Goal: Task Accomplishment & Management: Manage account settings

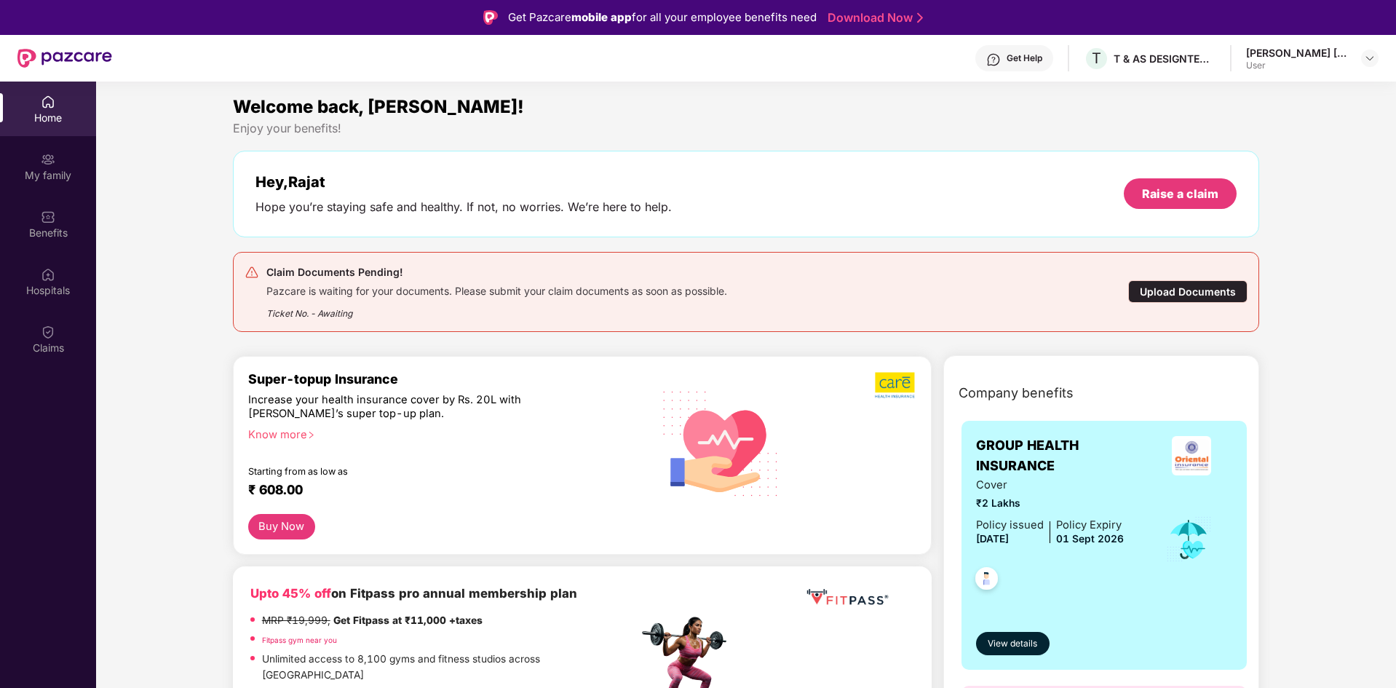
click at [477, 217] on div "Hey, [PERSON_NAME] you’re staying safe and healthy. If not, no worries. We’re h…" at bounding box center [746, 194] width 1027 height 87
drag, startPoint x: 789, startPoint y: 219, endPoint x: 805, endPoint y: 218, distance: 16.0
click at [790, 218] on div "Hey, [PERSON_NAME] you’re staying safe and healthy. If not, no worries. We’re h…" at bounding box center [746, 194] width 1027 height 87
click at [317, 310] on div "Ticket No. - Awaiting" at bounding box center [496, 309] width 461 height 23
click at [373, 315] on div "Ticket No. - Awaiting" at bounding box center [496, 309] width 461 height 23
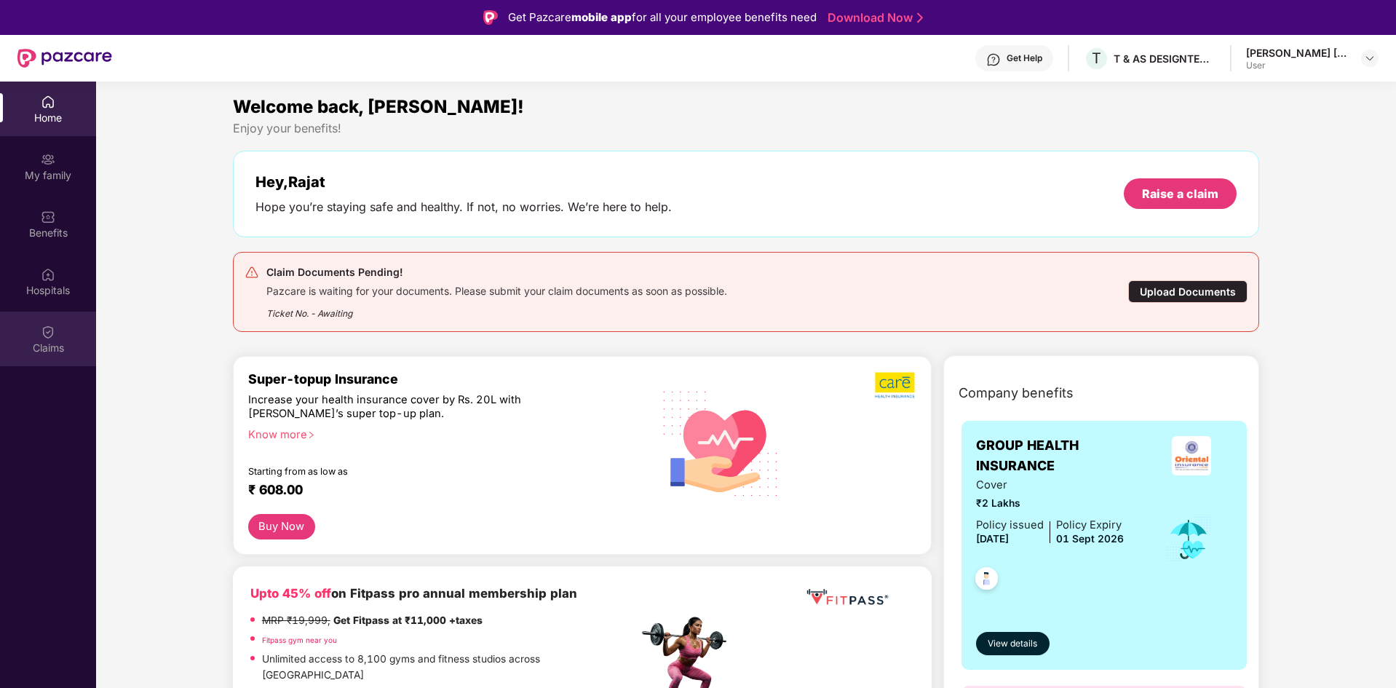
click at [47, 325] on img at bounding box center [48, 332] width 15 height 15
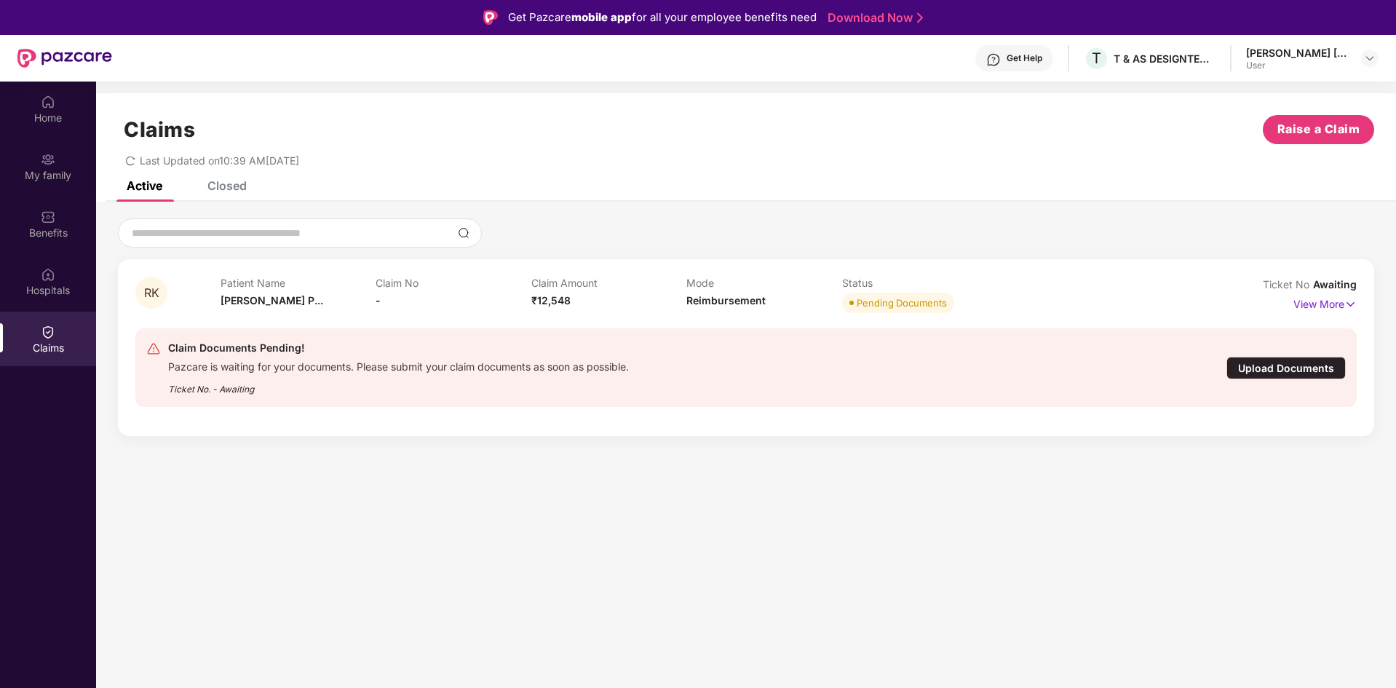
click at [221, 188] on div "Closed" at bounding box center [226, 185] width 39 height 15
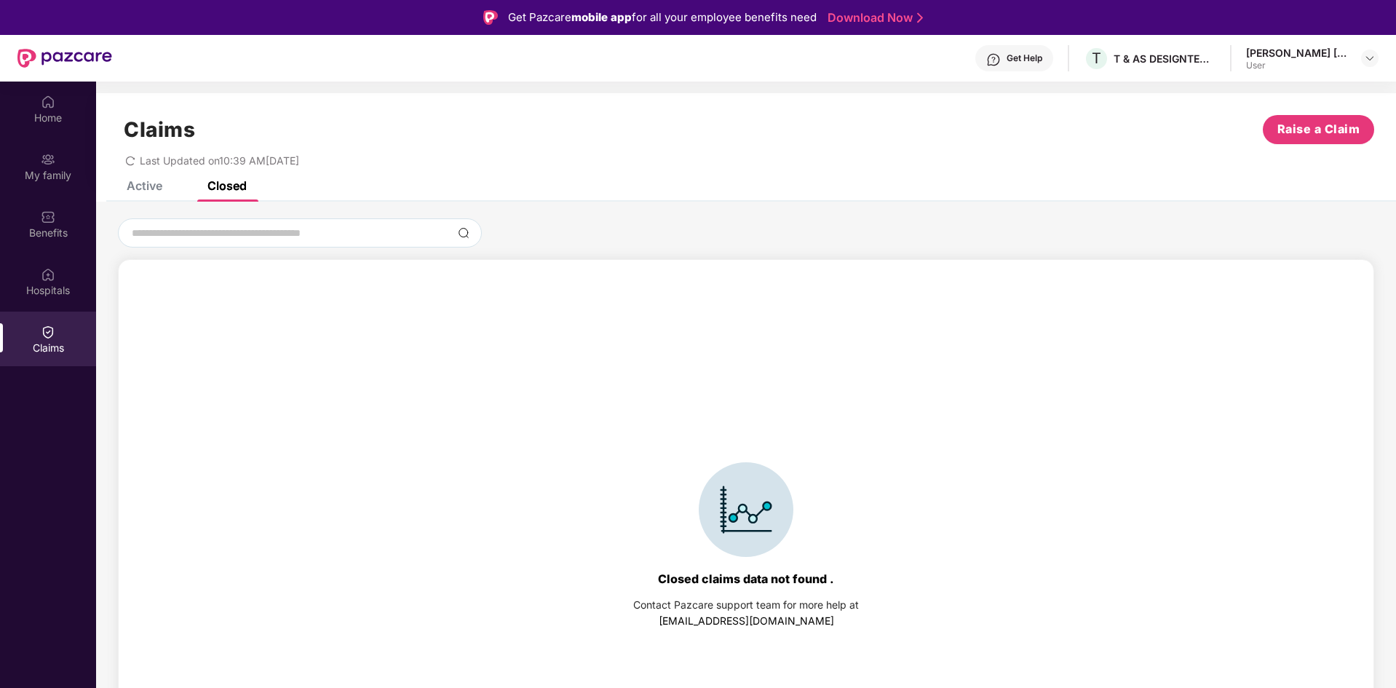
click at [138, 181] on div "Active" at bounding box center [145, 185] width 36 height 15
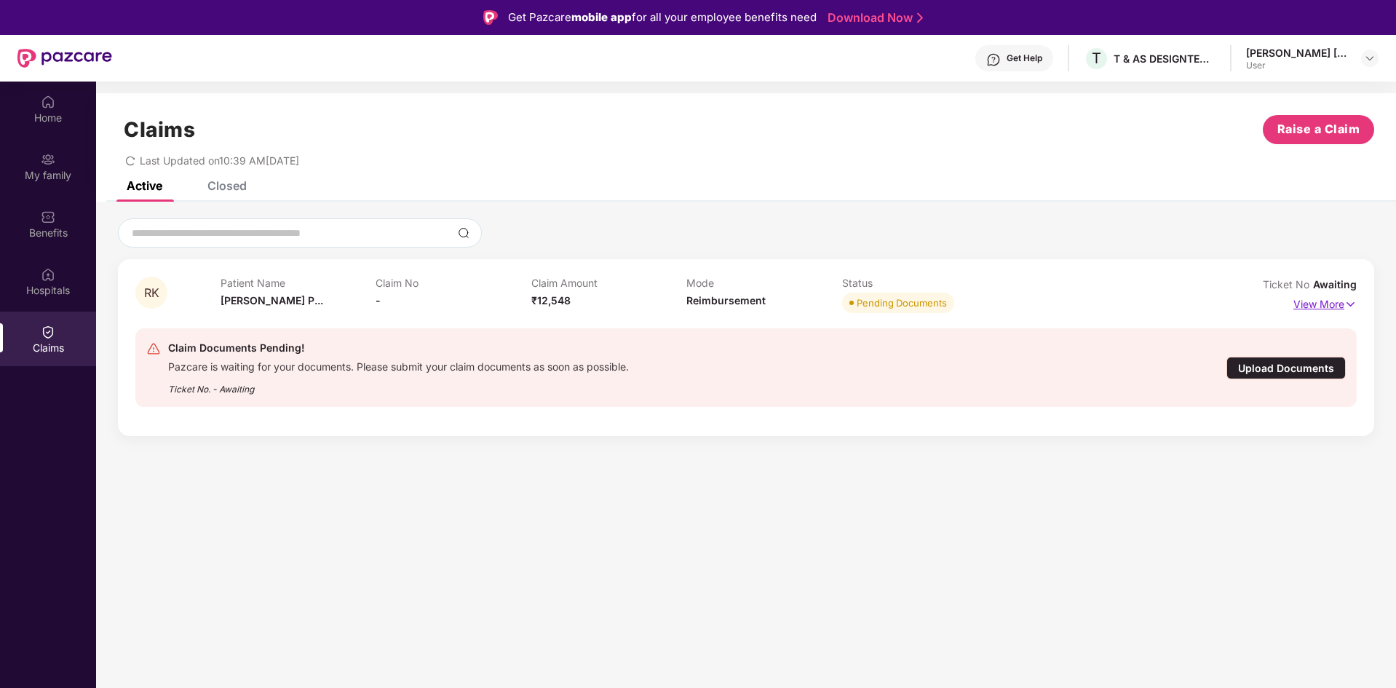
click at [1343, 300] on p "View More" at bounding box center [1324, 303] width 63 height 20
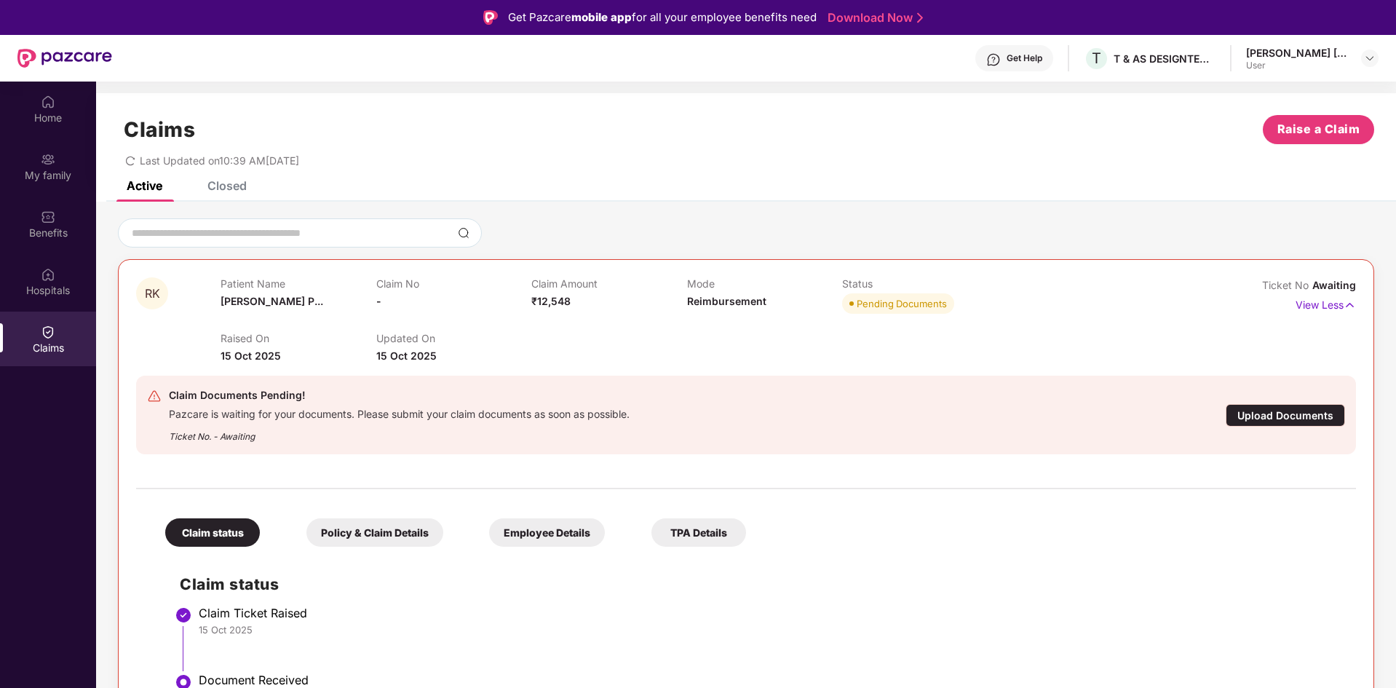
scroll to position [81, 0]
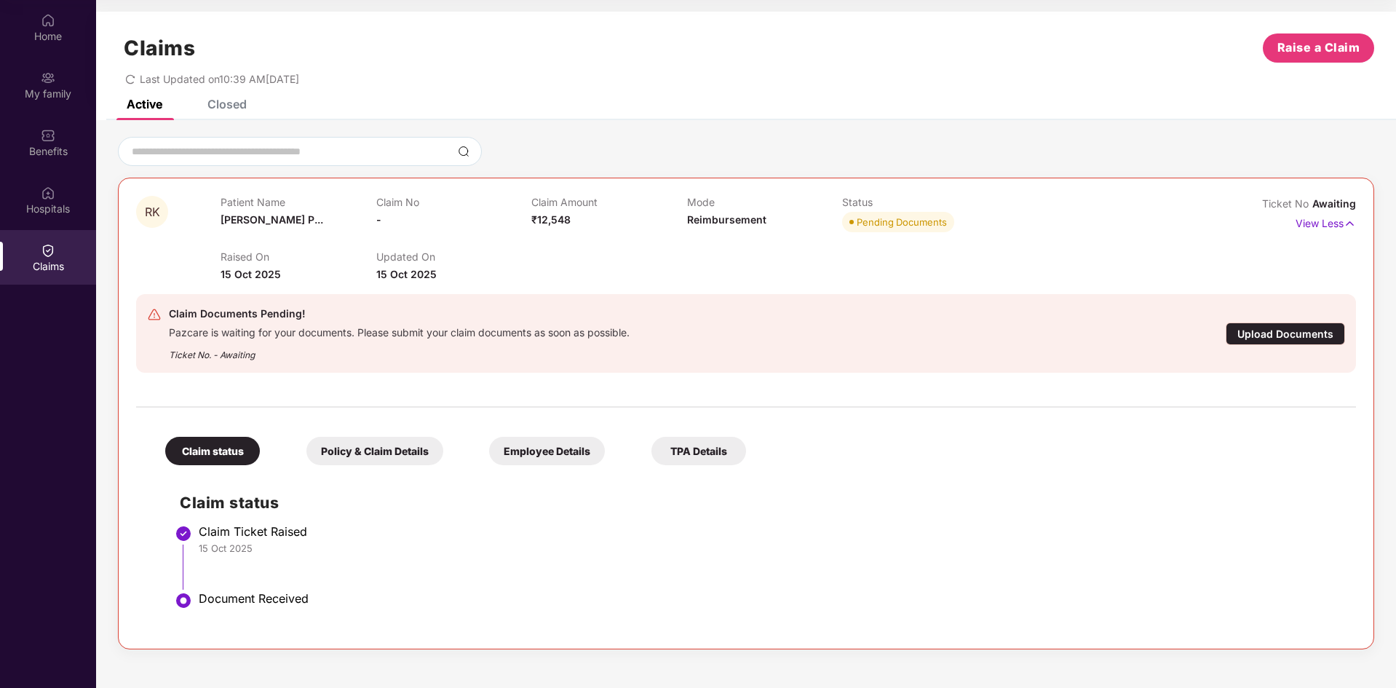
click at [377, 448] on div "Policy & Claim Details" at bounding box center [374, 451] width 137 height 28
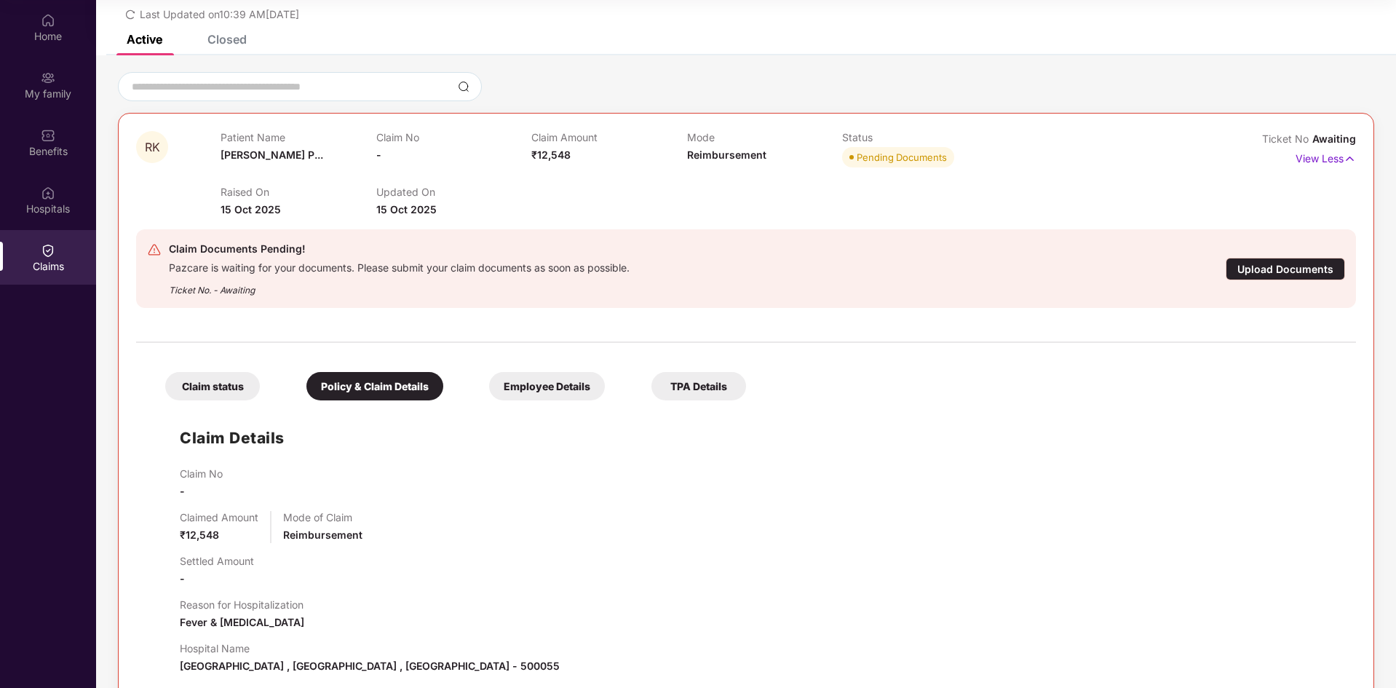
scroll to position [237, 0]
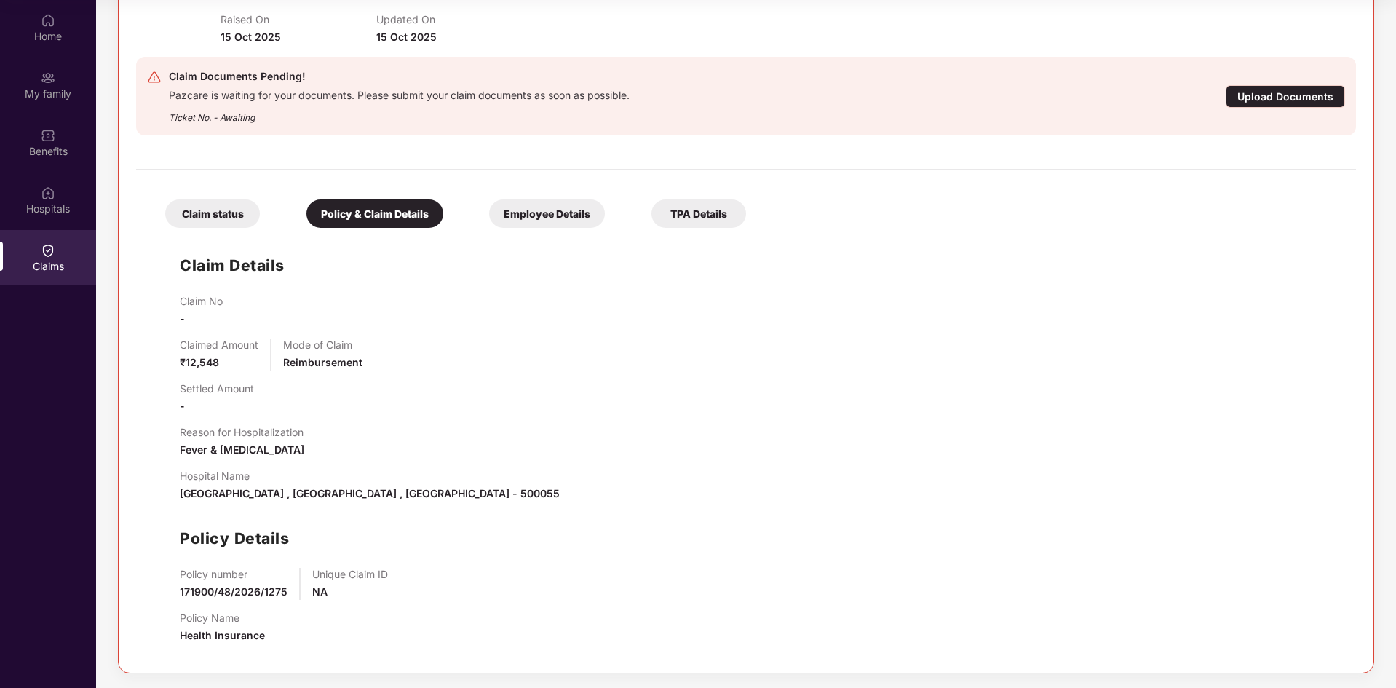
click at [540, 208] on div "Employee Details" at bounding box center [547, 213] width 116 height 28
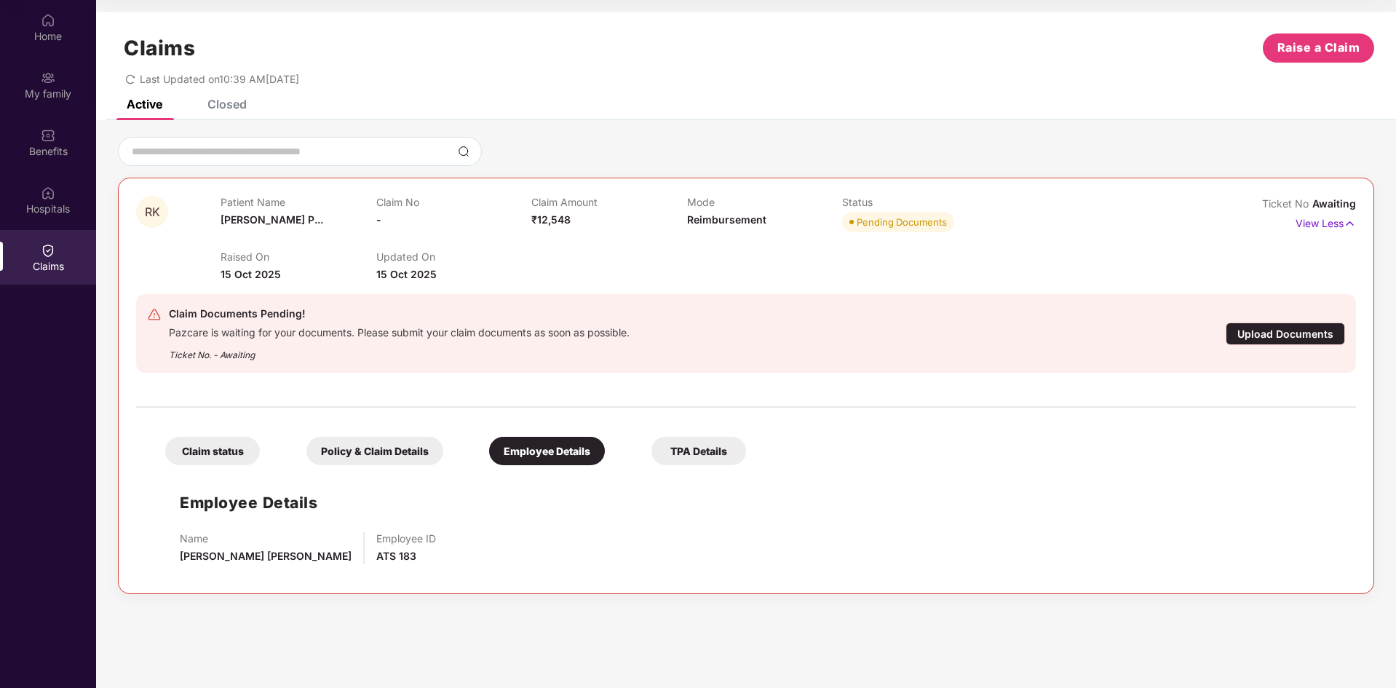
scroll to position [0, 0]
click at [695, 448] on div "TPA Details" at bounding box center [698, 451] width 95 height 28
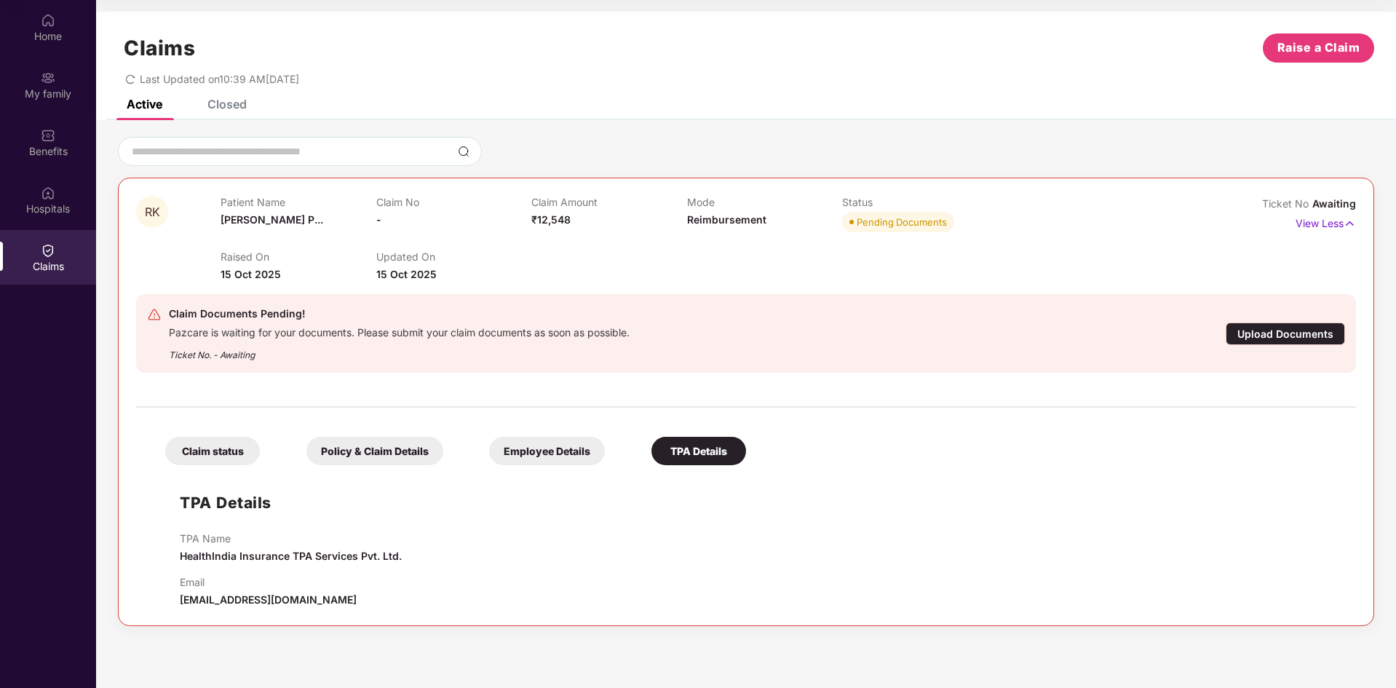
drag, startPoint x: 223, startPoint y: 455, endPoint x: 290, endPoint y: 460, distance: 67.1
click at [228, 455] on div "Claim status" at bounding box center [212, 451] width 95 height 28
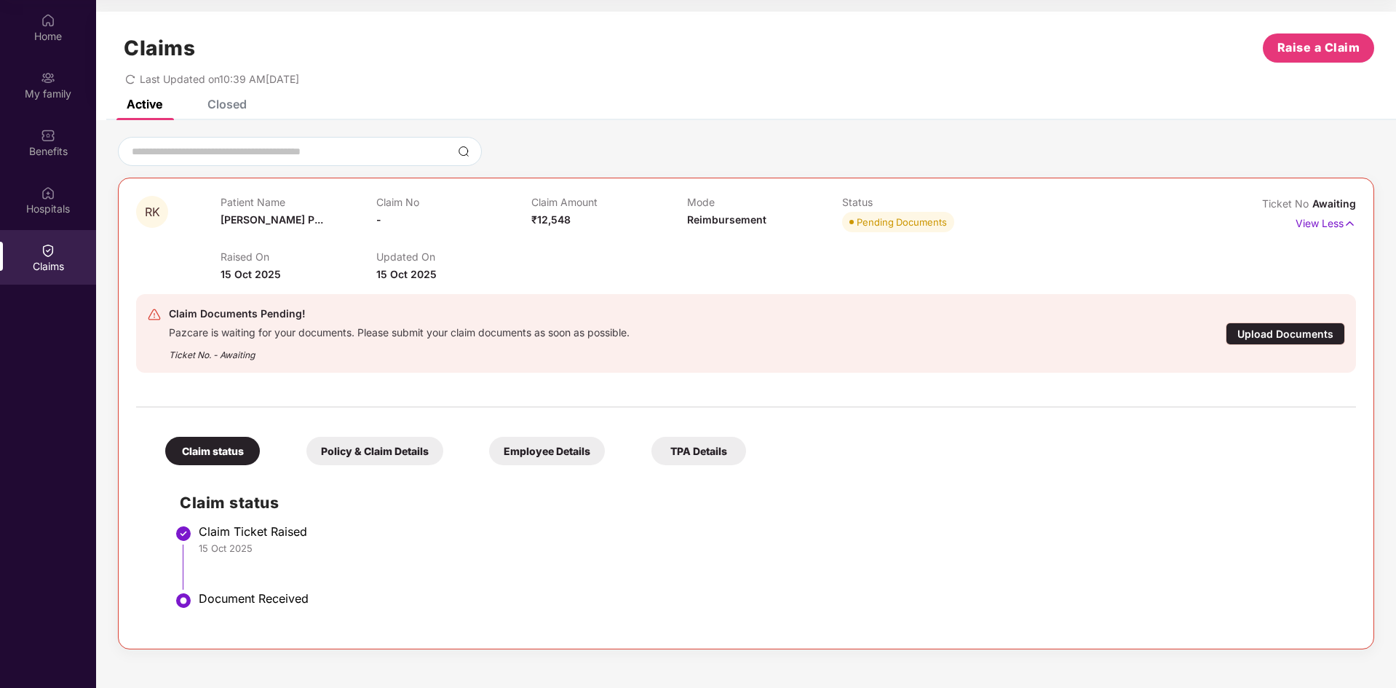
drag, startPoint x: 338, startPoint y: 448, endPoint x: 403, endPoint y: 448, distance: 65.5
click at [349, 448] on div "Policy & Claim Details" at bounding box center [374, 451] width 137 height 28
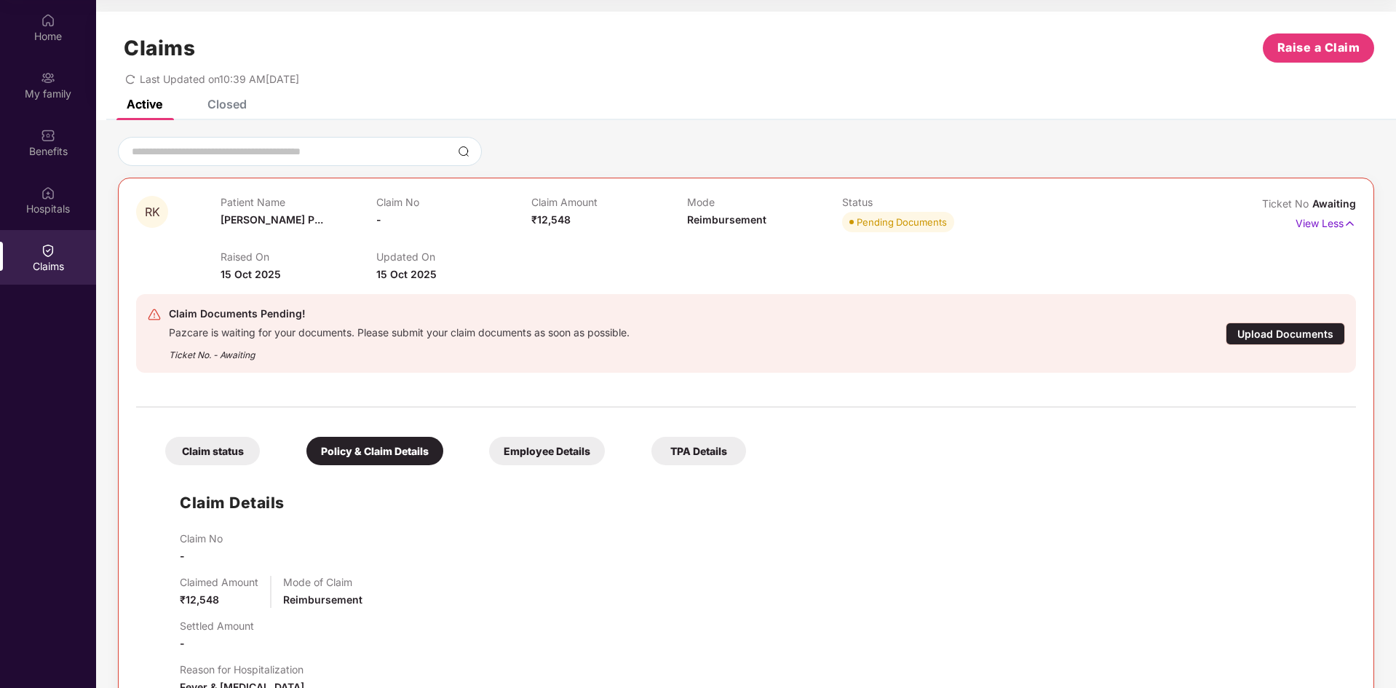
drag, startPoint x: 453, startPoint y: 447, endPoint x: 495, endPoint y: 453, distance: 42.6
click at [458, 448] on div "Claim status Policy & Claim Details Employee Details TPA Details" at bounding box center [448, 443] width 595 height 43
drag, startPoint x: 514, startPoint y: 448, endPoint x: 544, endPoint y: 452, distance: 30.8
click at [520, 448] on div "Employee Details" at bounding box center [547, 451] width 116 height 28
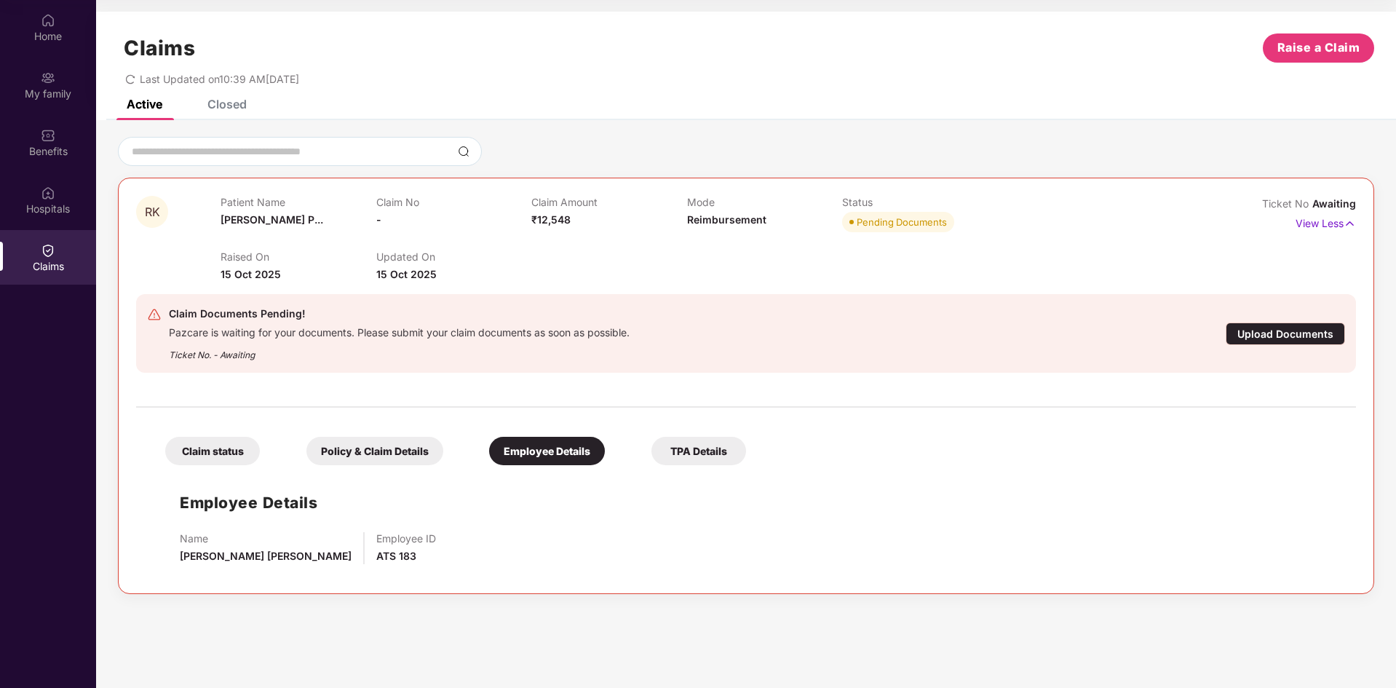
click at [701, 458] on div "TPA Details" at bounding box center [698, 451] width 95 height 28
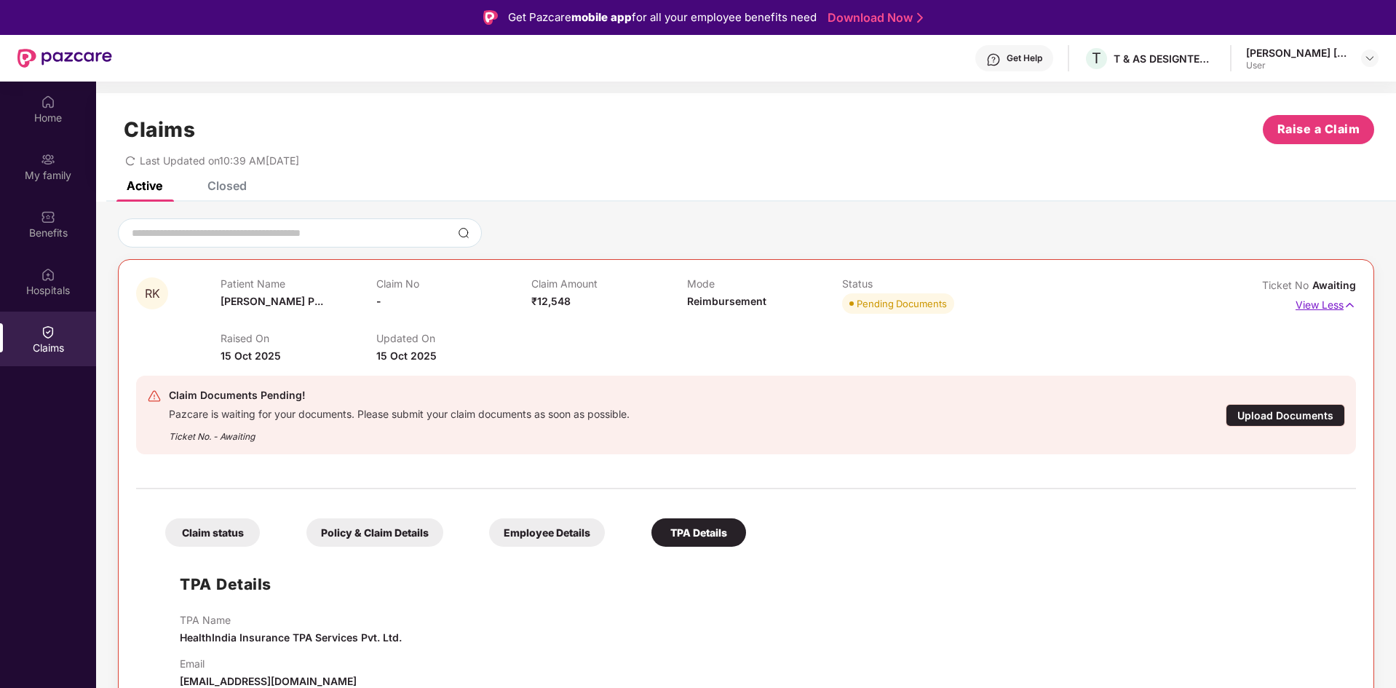
click at [1350, 302] on img at bounding box center [1349, 305] width 12 height 16
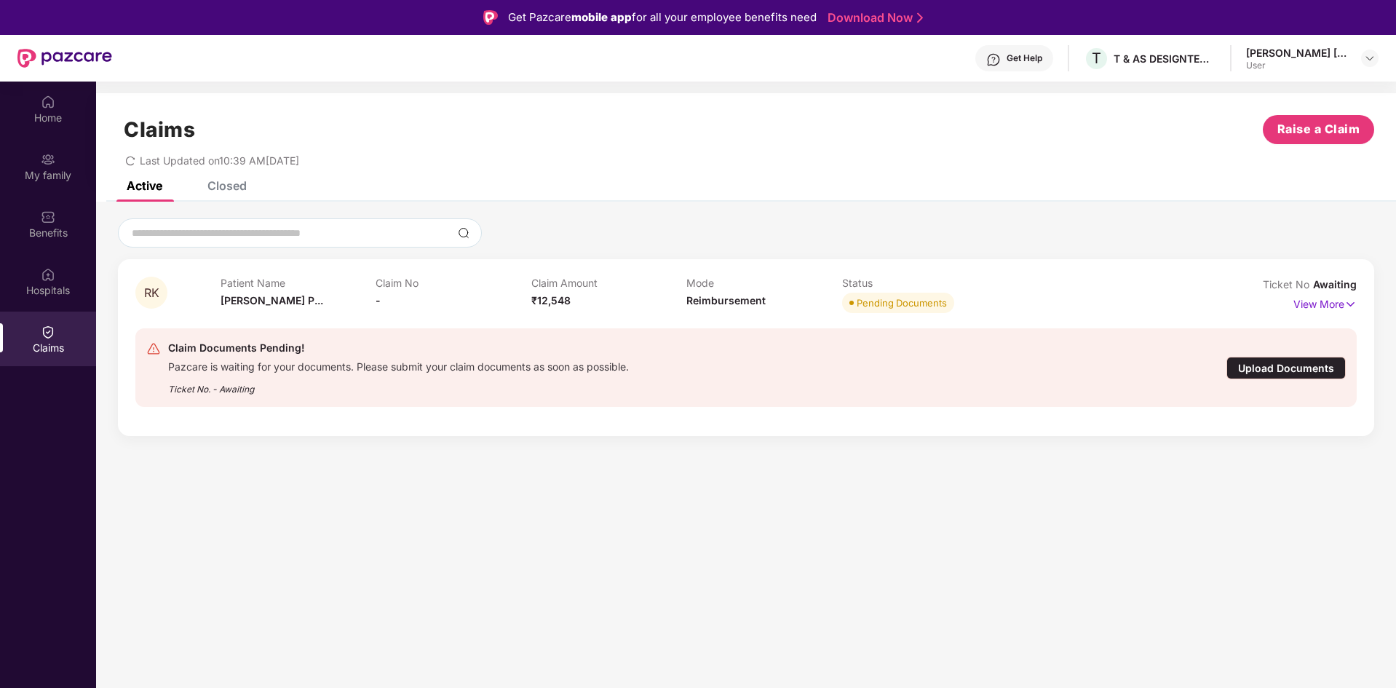
click at [1340, 286] on span "Awaiting" at bounding box center [1335, 284] width 44 height 12
click at [1350, 287] on span "Awaiting" at bounding box center [1335, 284] width 44 height 12
click at [1014, 54] on div "Get Help" at bounding box center [1024, 58] width 36 height 12
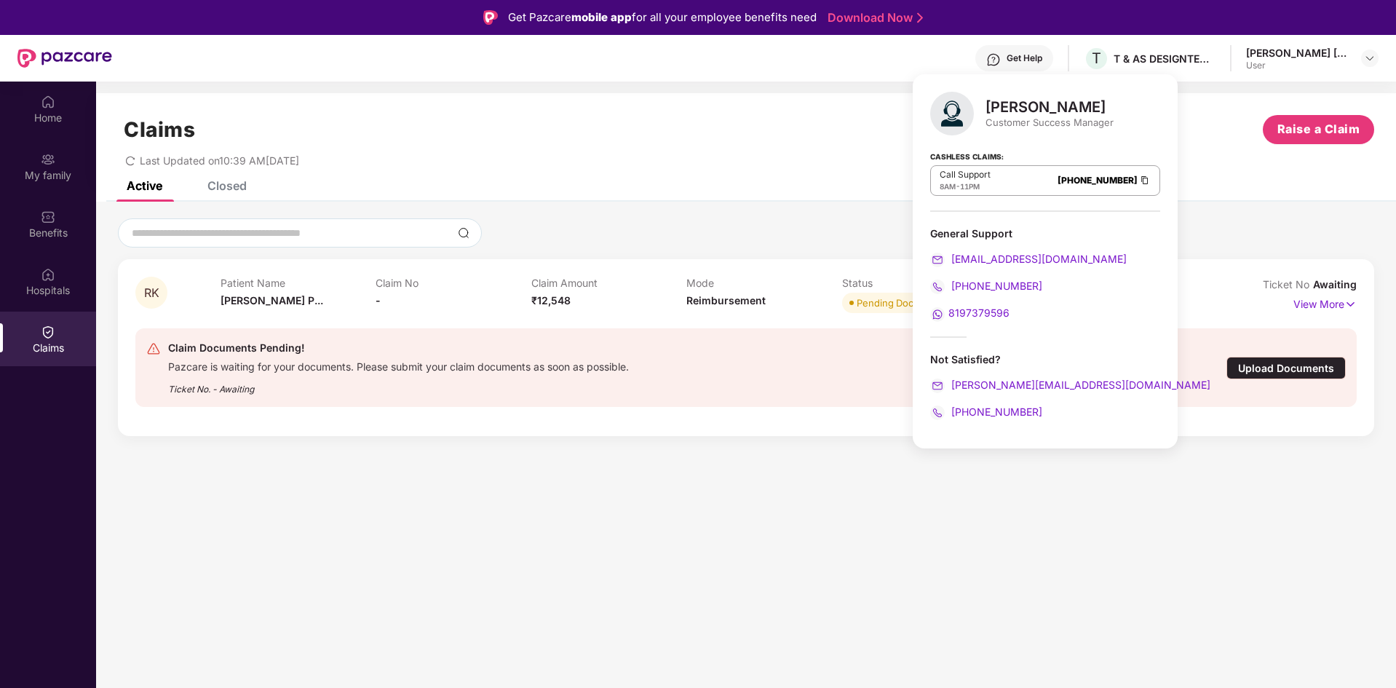
click at [247, 172] on div "Claims Raise a Claim Last Updated on 10:39 AM[DATE]" at bounding box center [746, 137] width 1300 height 88
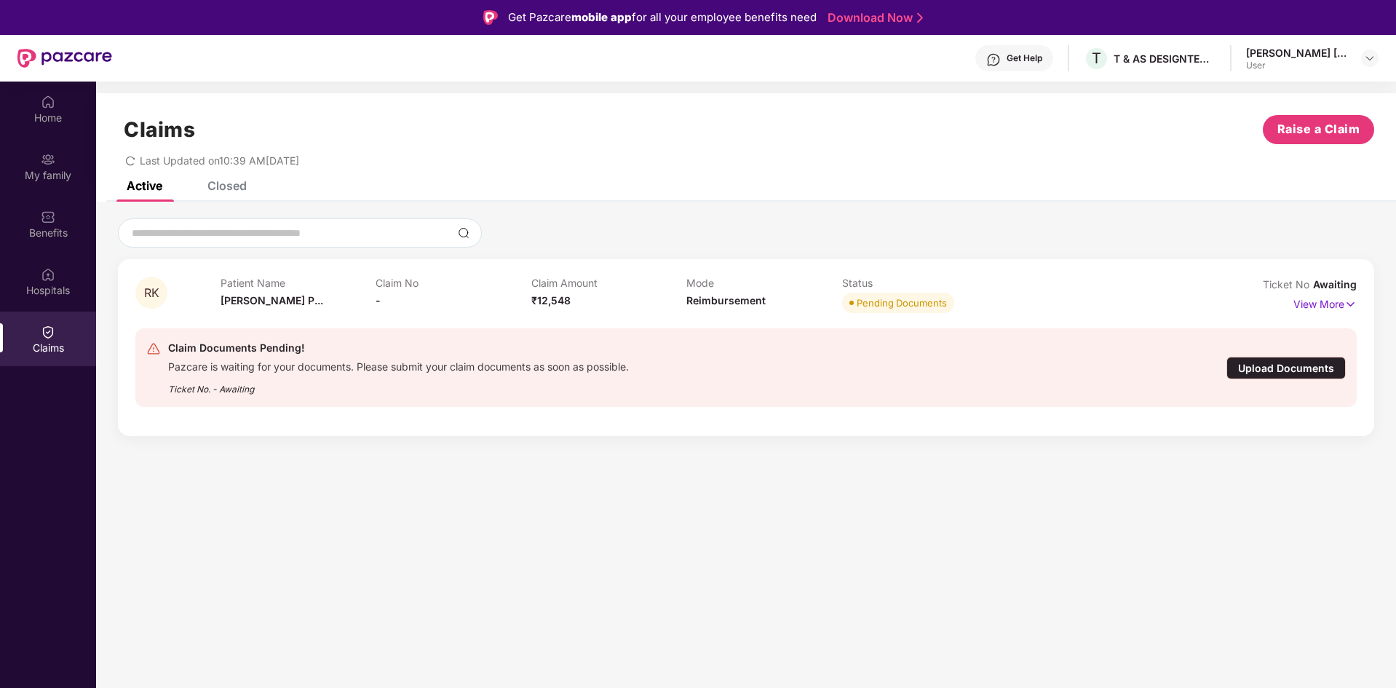
click at [244, 172] on div "Claims Raise a Claim Last Updated on 10:39 AM[DATE]" at bounding box center [746, 137] width 1300 height 88
click at [239, 175] on div "Claims Raise a Claim Last Updated on 10:39 AM[DATE]" at bounding box center [746, 137] width 1300 height 88
click at [241, 181] on div "Closed" at bounding box center [226, 185] width 39 height 15
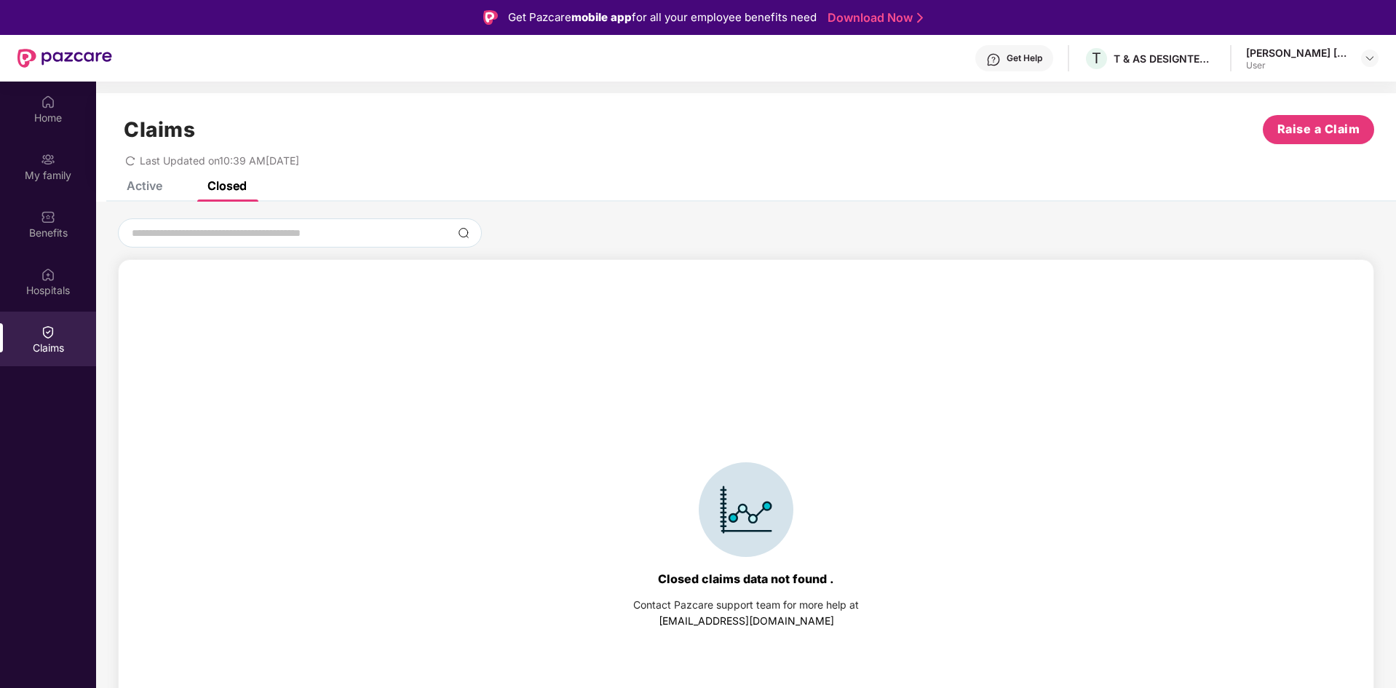
click at [152, 193] on div "Active" at bounding box center [133, 186] width 57 height 32
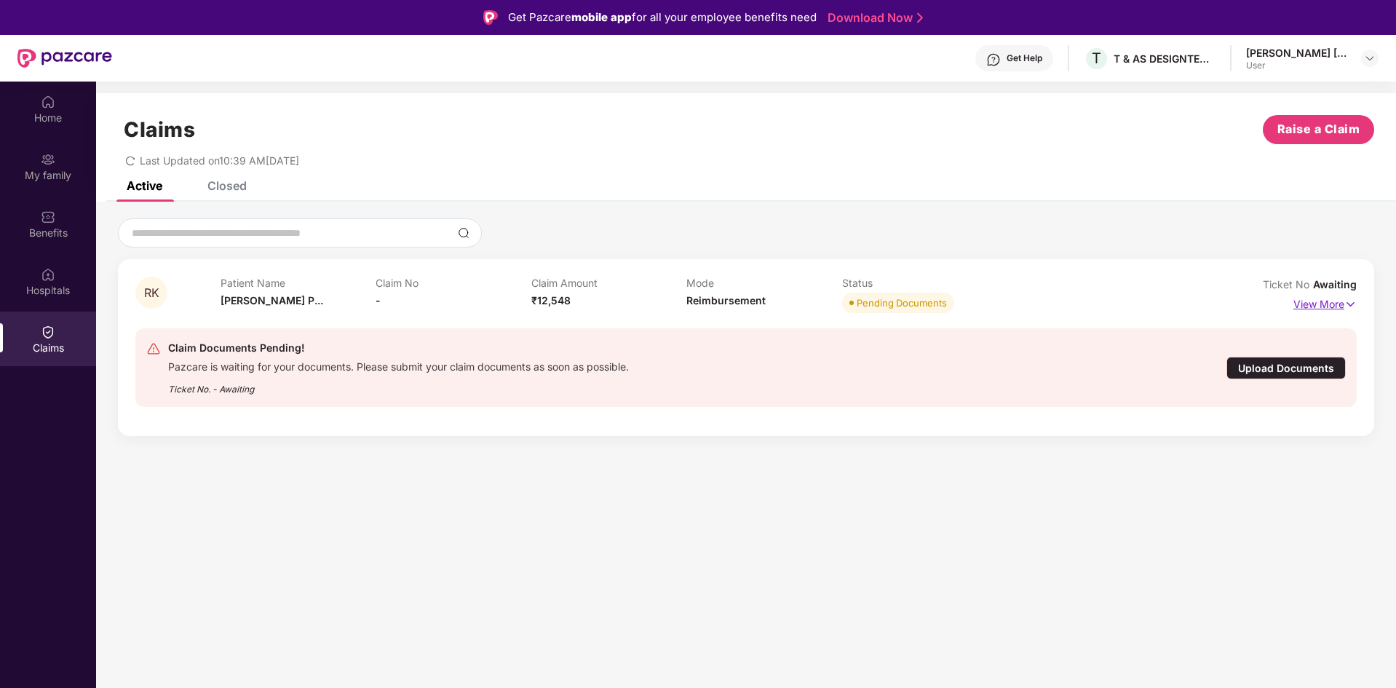
click at [1352, 296] on img at bounding box center [1350, 304] width 12 height 16
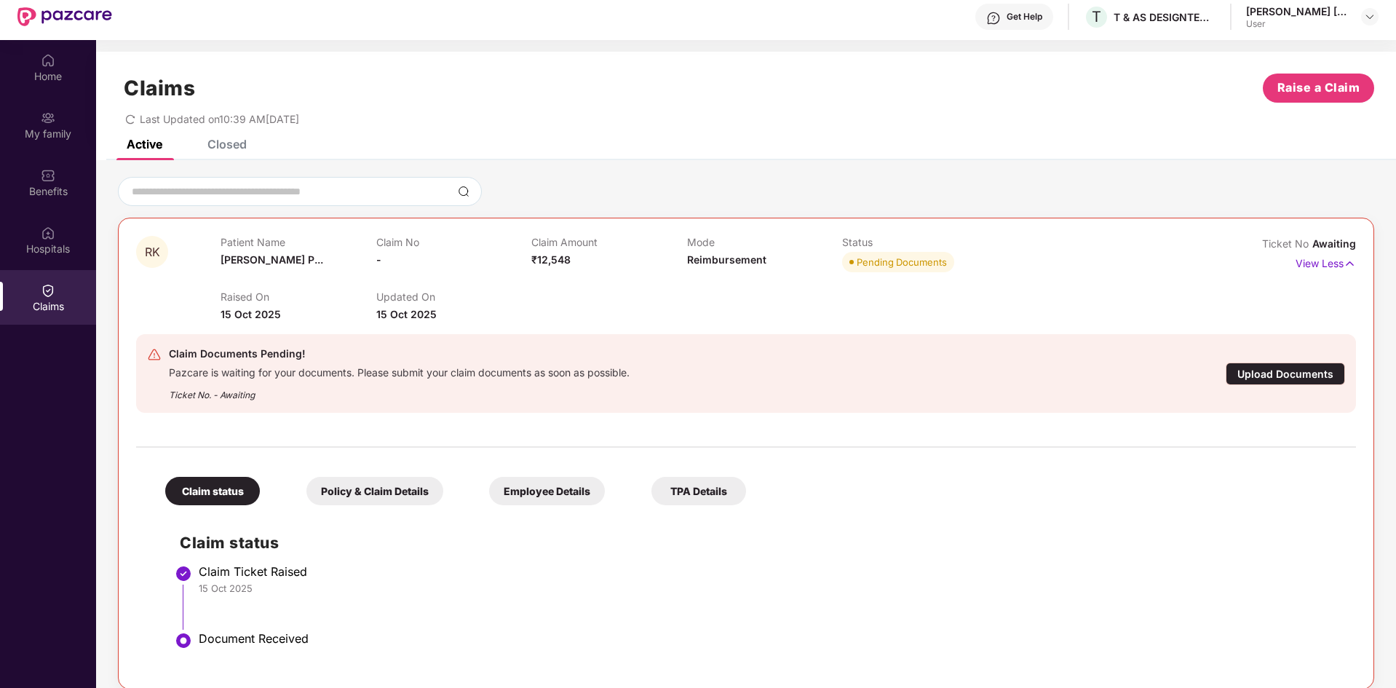
scroll to position [81, 0]
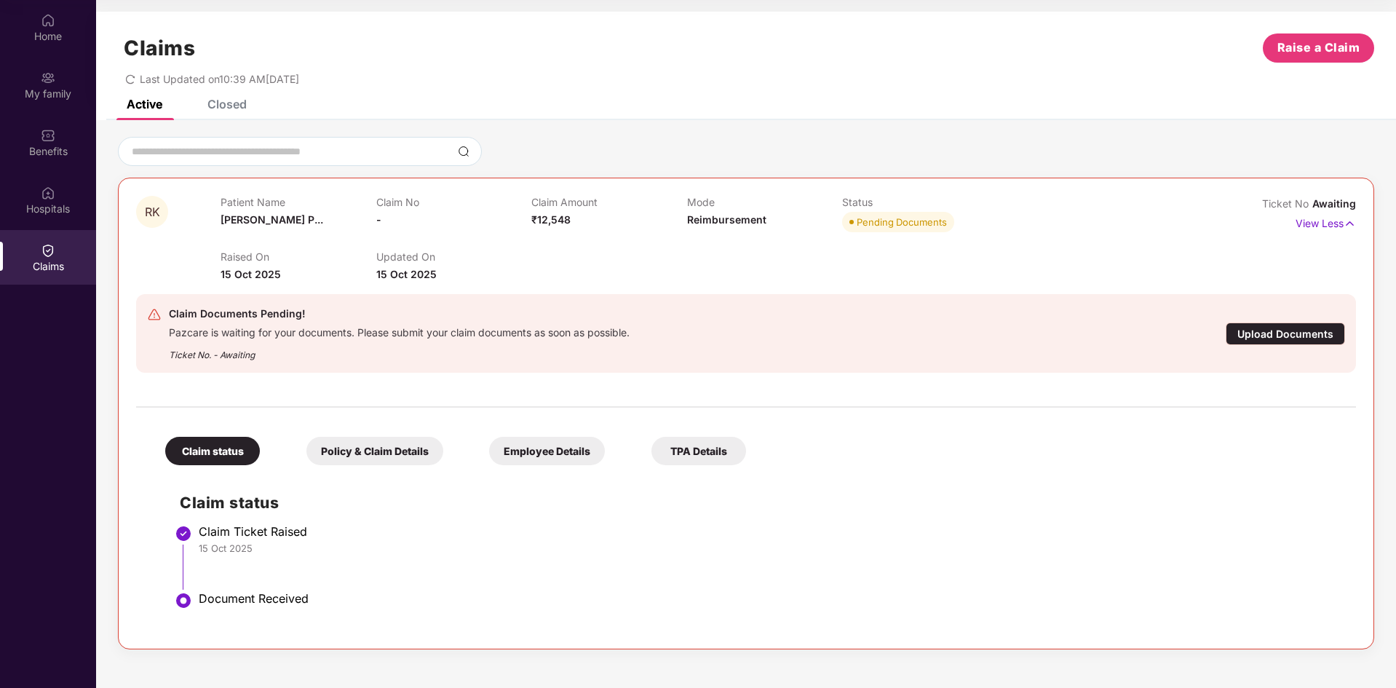
click at [356, 445] on div "Policy & Claim Details" at bounding box center [374, 451] width 137 height 28
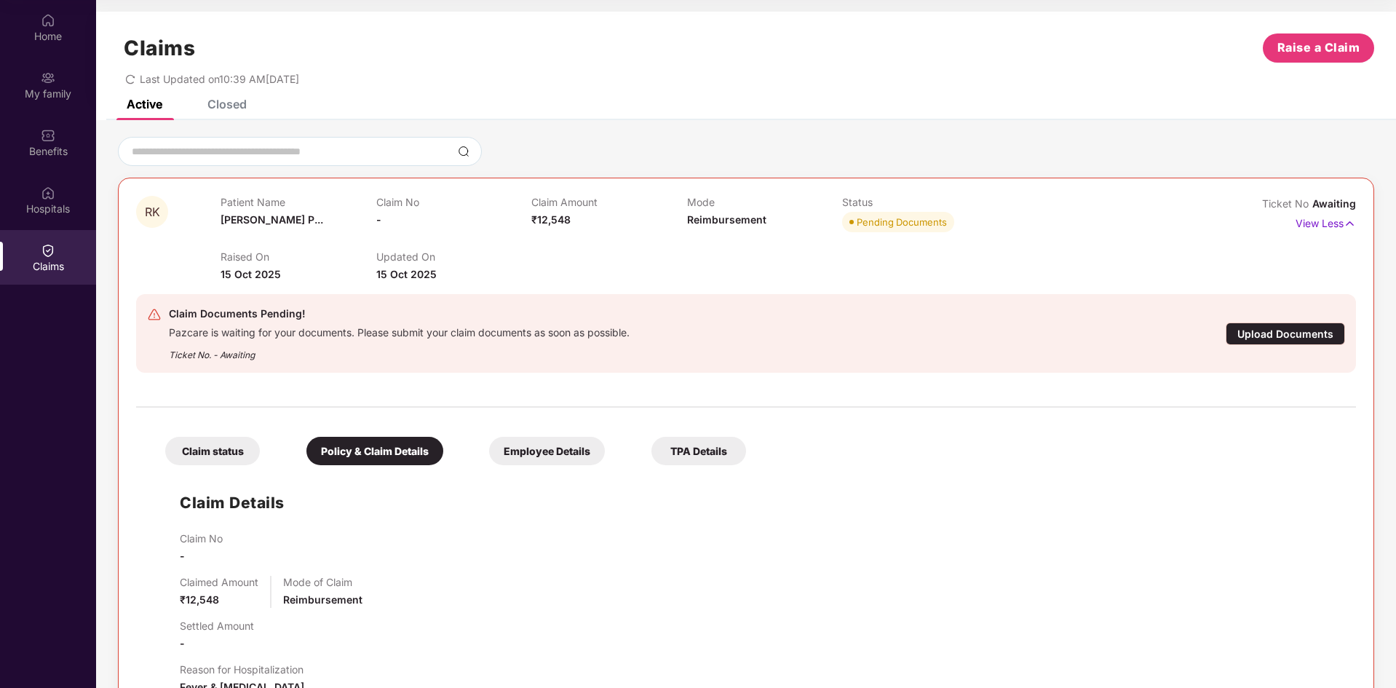
click at [539, 458] on div "Employee Details" at bounding box center [547, 451] width 116 height 28
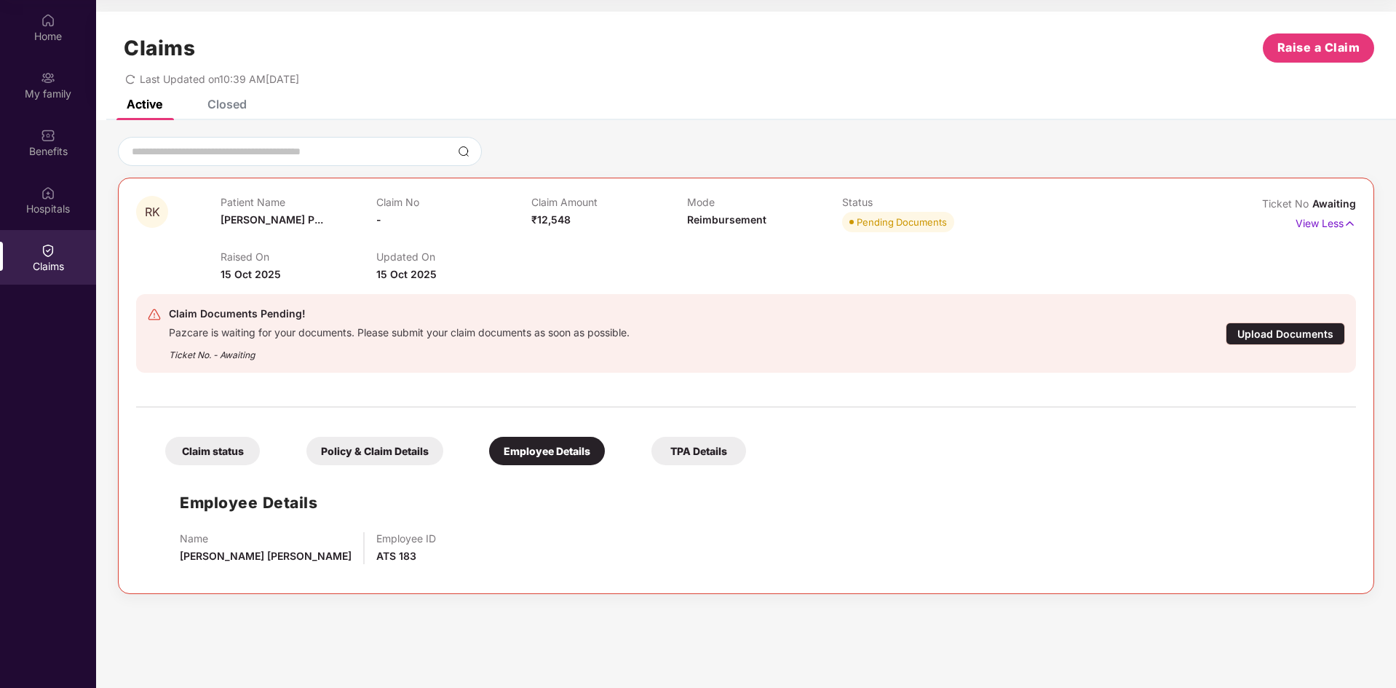
click at [700, 458] on div "TPA Details" at bounding box center [698, 451] width 95 height 28
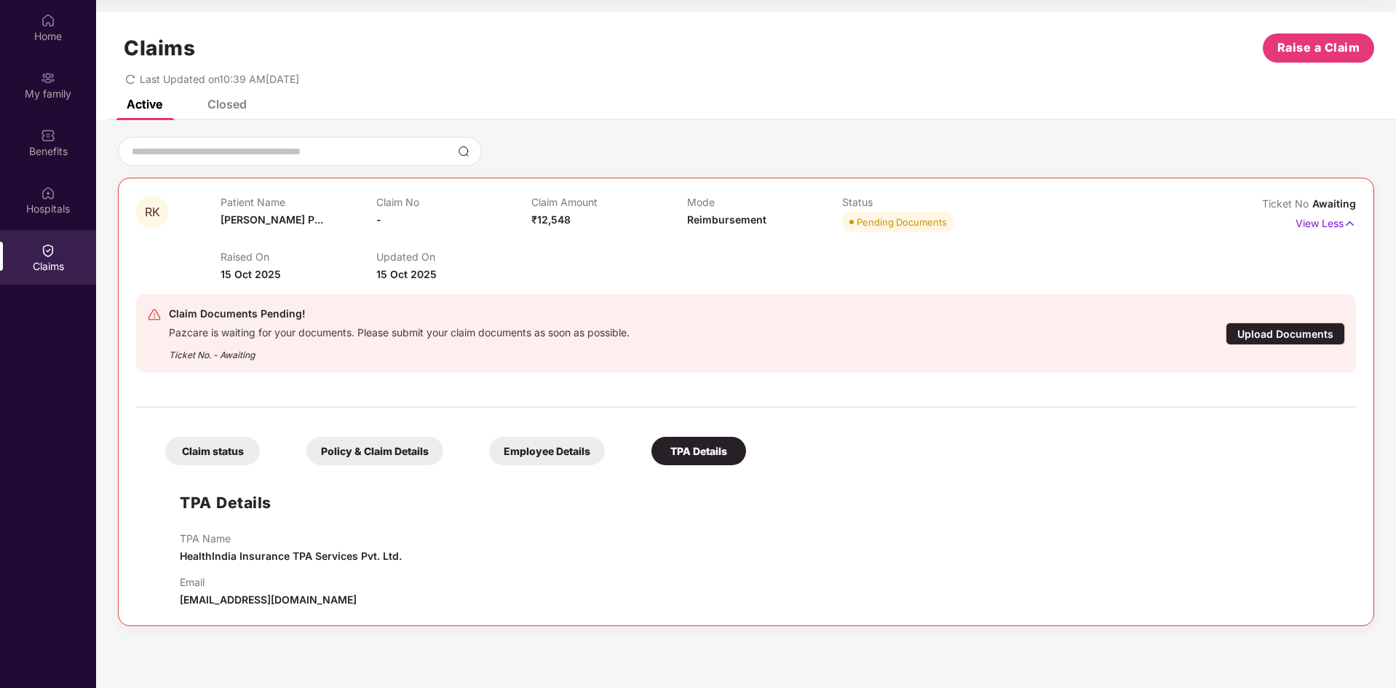
click at [532, 443] on div "Employee Details" at bounding box center [547, 451] width 116 height 28
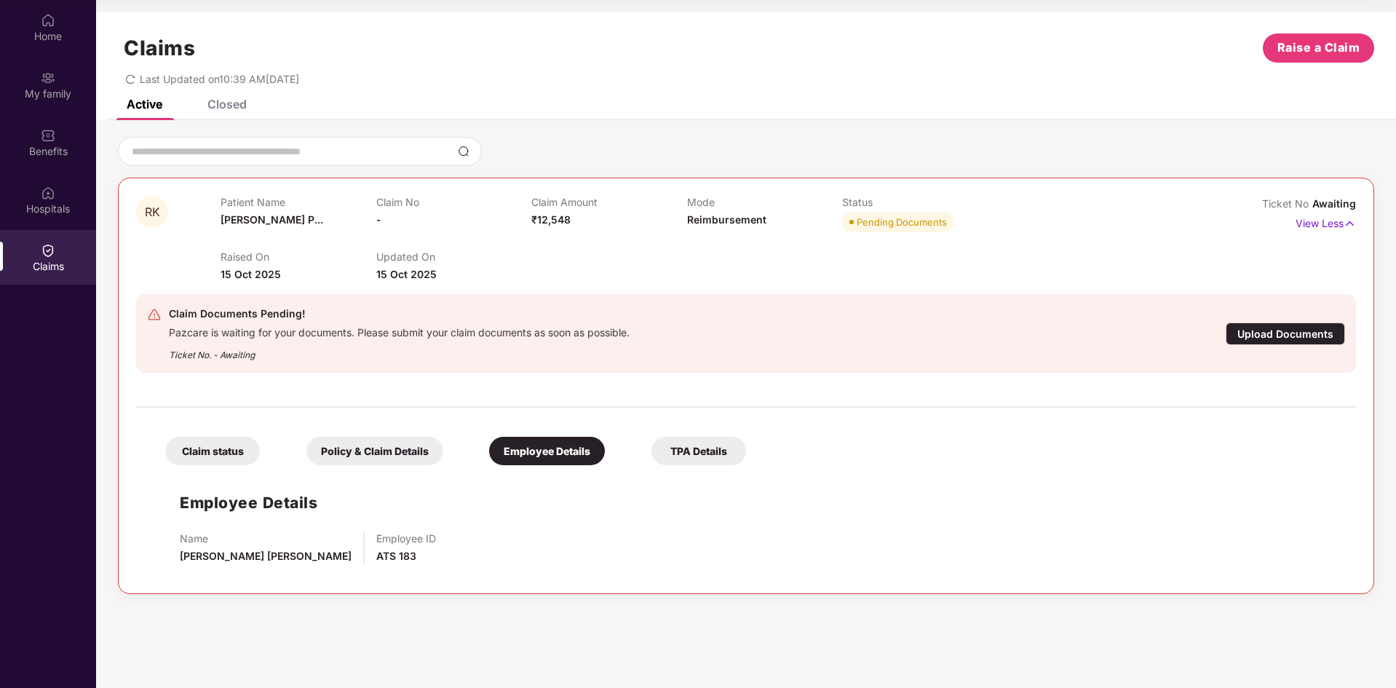
drag, startPoint x: 386, startPoint y: 454, endPoint x: 301, endPoint y: 458, distance: 85.2
click at [383, 454] on div "Policy & Claim Details" at bounding box center [374, 451] width 137 height 28
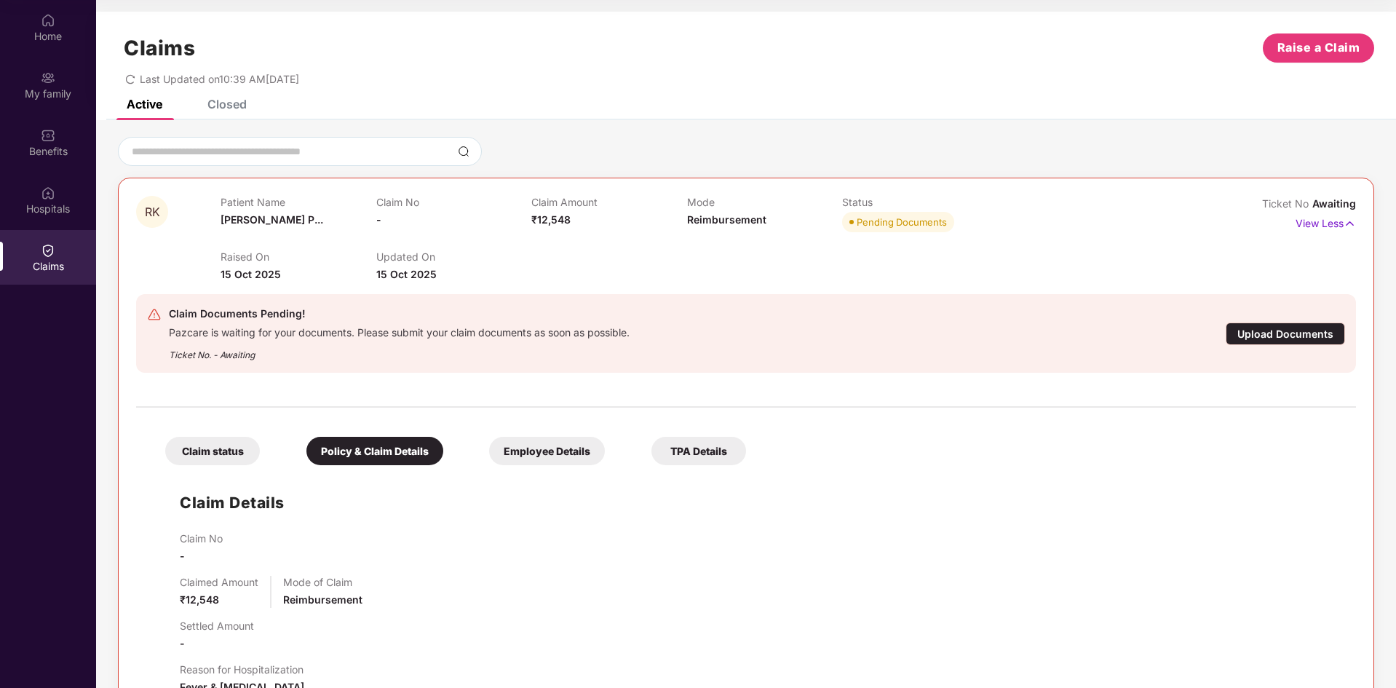
click at [202, 448] on div "Claim status" at bounding box center [212, 451] width 95 height 28
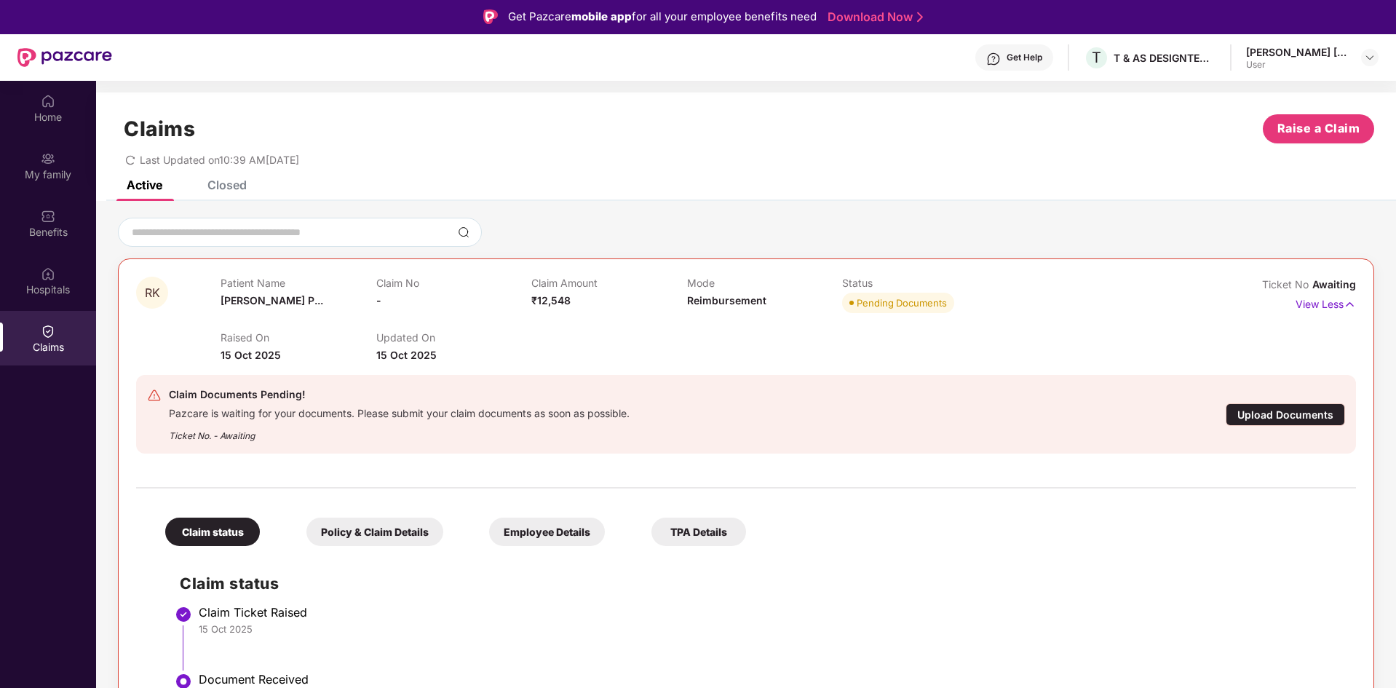
scroll to position [0, 0]
click at [226, 183] on div "Closed" at bounding box center [226, 185] width 39 height 15
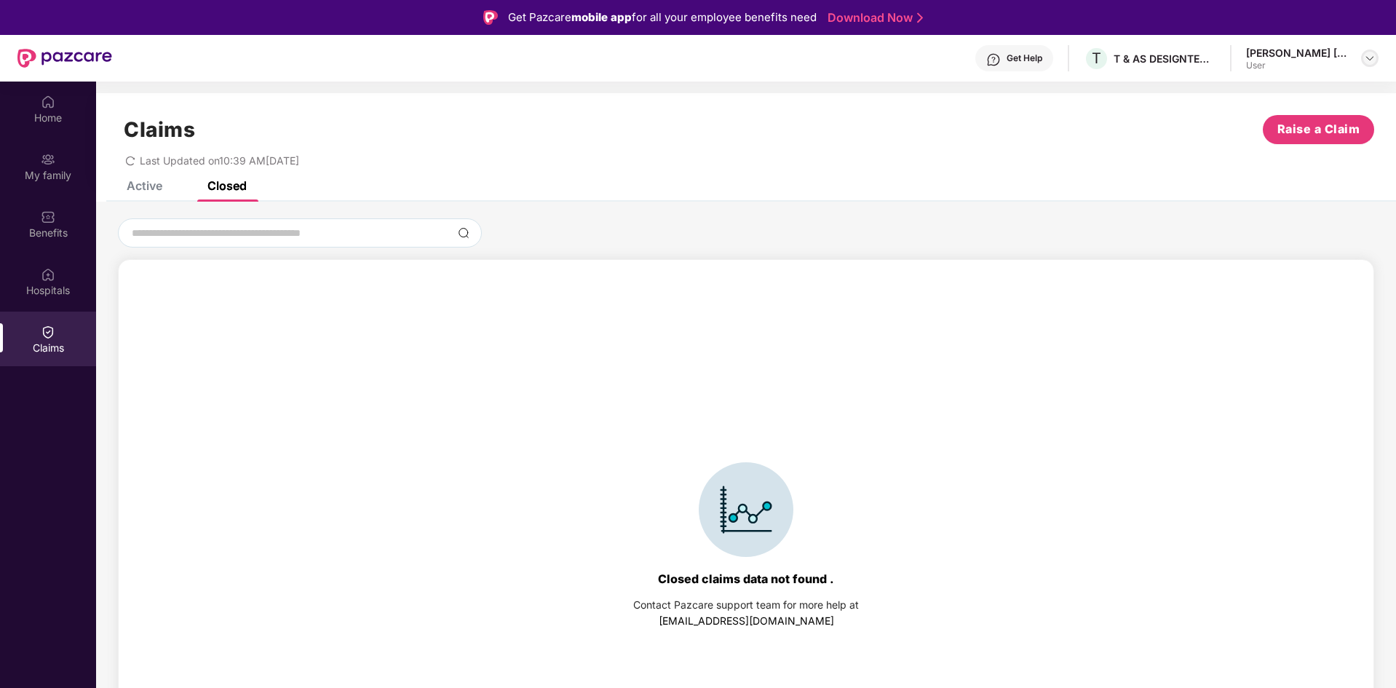
click at [1368, 57] on img at bounding box center [1370, 58] width 12 height 12
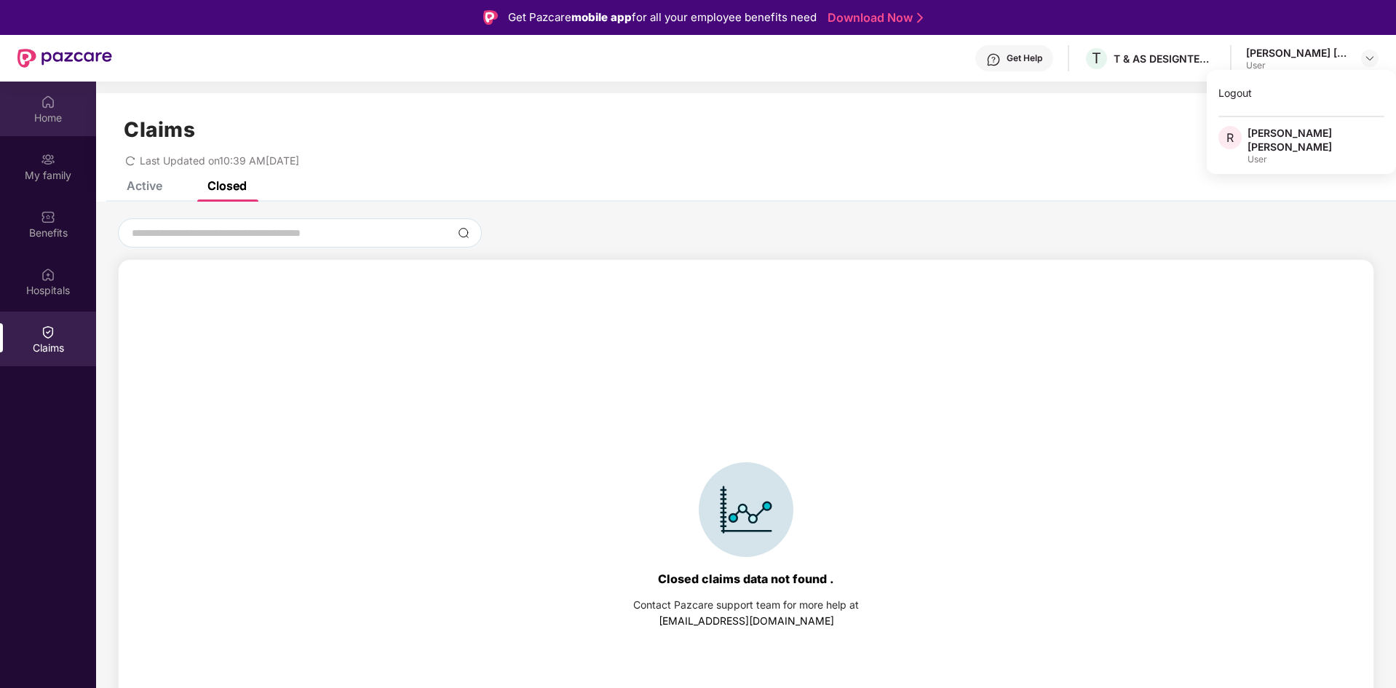
click at [38, 111] on div "Home" at bounding box center [48, 118] width 96 height 15
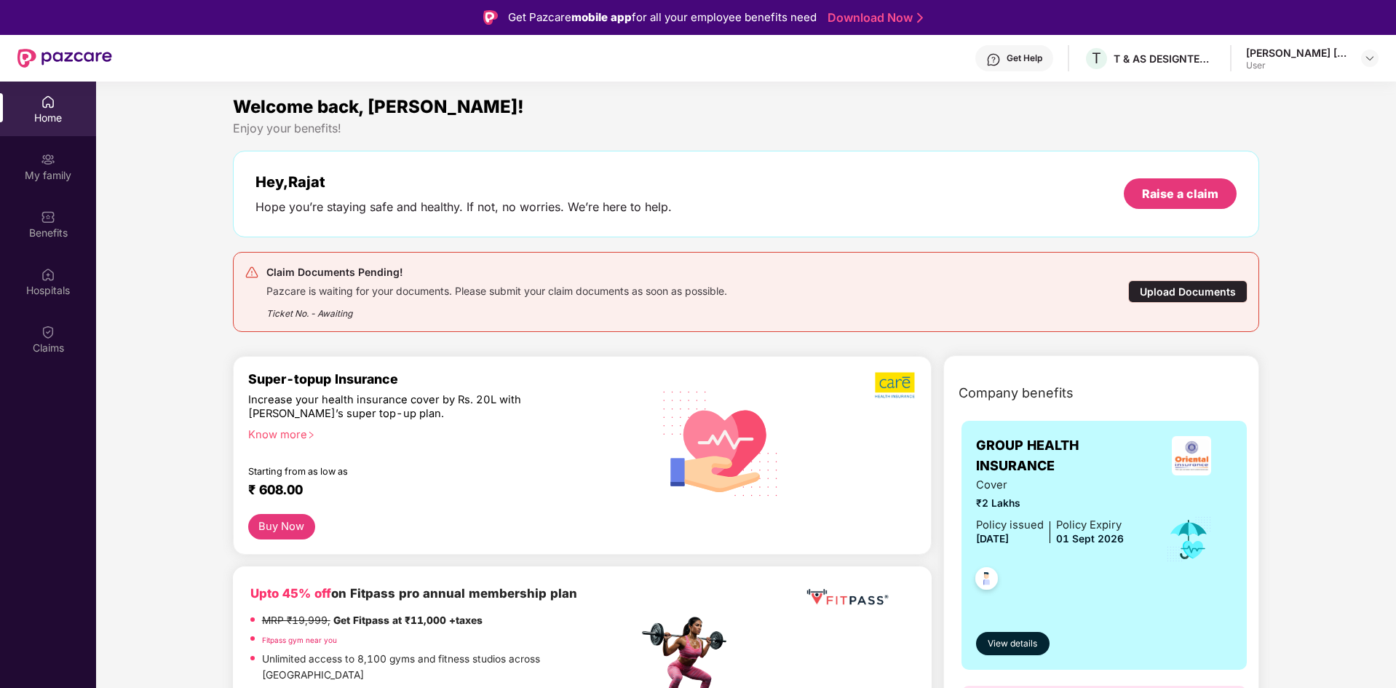
click at [484, 285] on div "Pazcare is waiting for your documents. Please submit your claim documents as so…" at bounding box center [496, 289] width 461 height 17
click at [373, 312] on div "Ticket No. - Awaiting" at bounding box center [496, 309] width 461 height 23
click at [369, 274] on div "Claim Documents Pending!" at bounding box center [496, 271] width 461 height 17
click at [1161, 295] on div "Upload Documents" at bounding box center [1187, 291] width 119 height 23
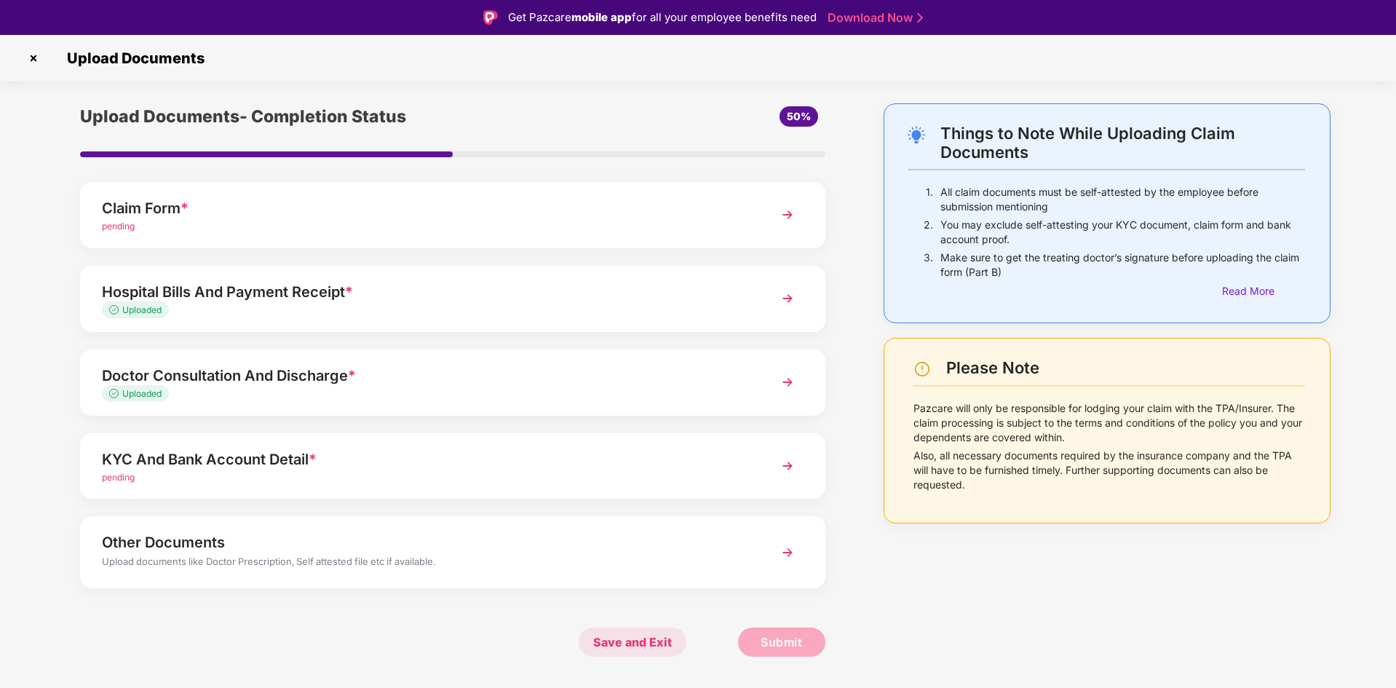
click at [651, 643] on span "Save and Exit" at bounding box center [632, 641] width 108 height 29
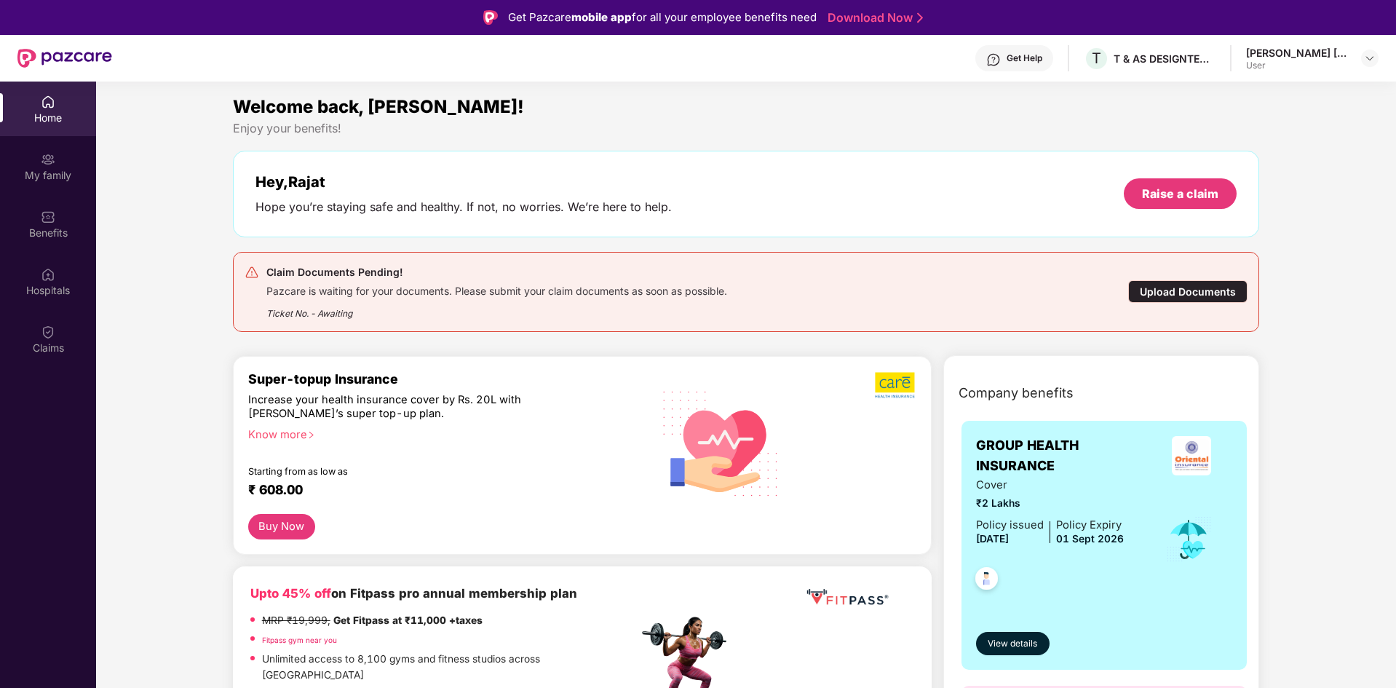
click at [295, 307] on div "Ticket No. - Awaiting" at bounding box center [496, 309] width 461 height 23
click at [346, 315] on div "Ticket No. - Awaiting" at bounding box center [496, 309] width 461 height 23
drag, startPoint x: 493, startPoint y: 314, endPoint x: 894, endPoint y: 294, distance: 401.4
click at [498, 314] on div "Ticket No. - Awaiting" at bounding box center [496, 309] width 461 height 23
click at [1195, 289] on div "Upload Documents" at bounding box center [1187, 291] width 119 height 23
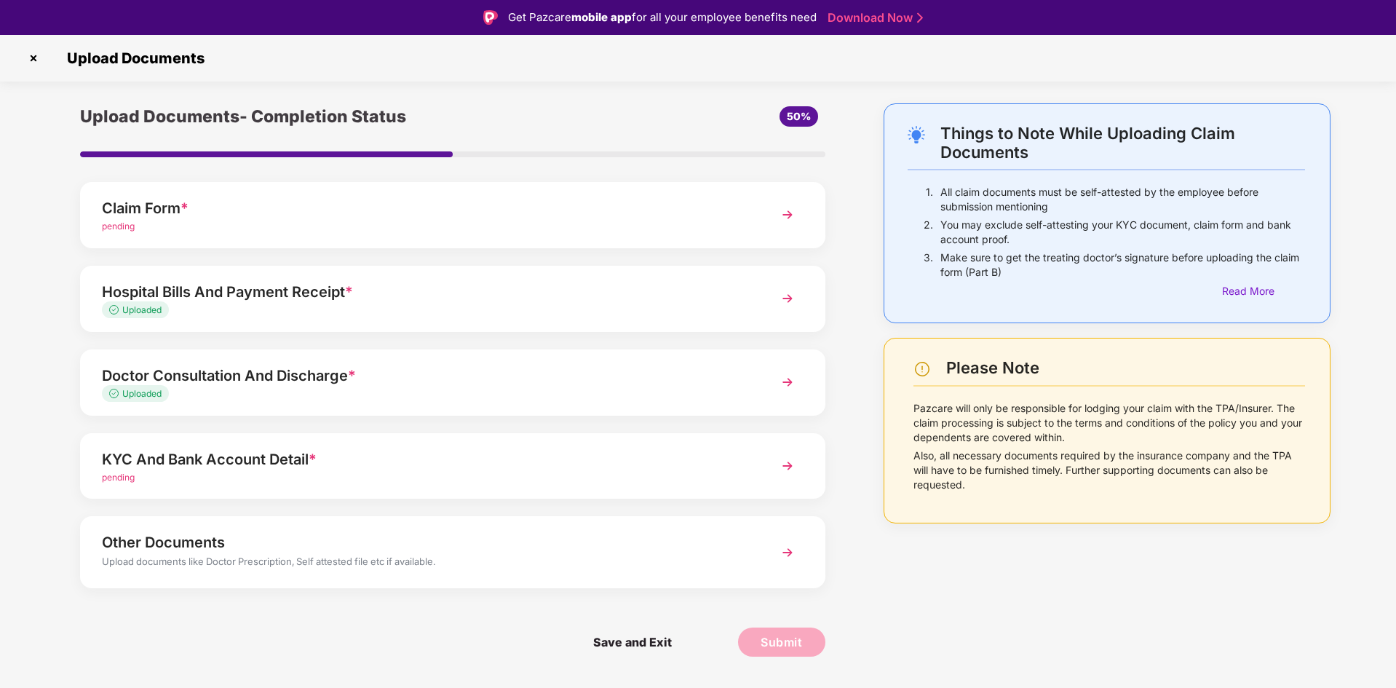
click at [1383, 115] on div "Things to Note While Uploading Claim Documents 1. All claim documents must be s…" at bounding box center [698, 390] width 1396 height 575
click at [31, 52] on img at bounding box center [33, 58] width 23 height 23
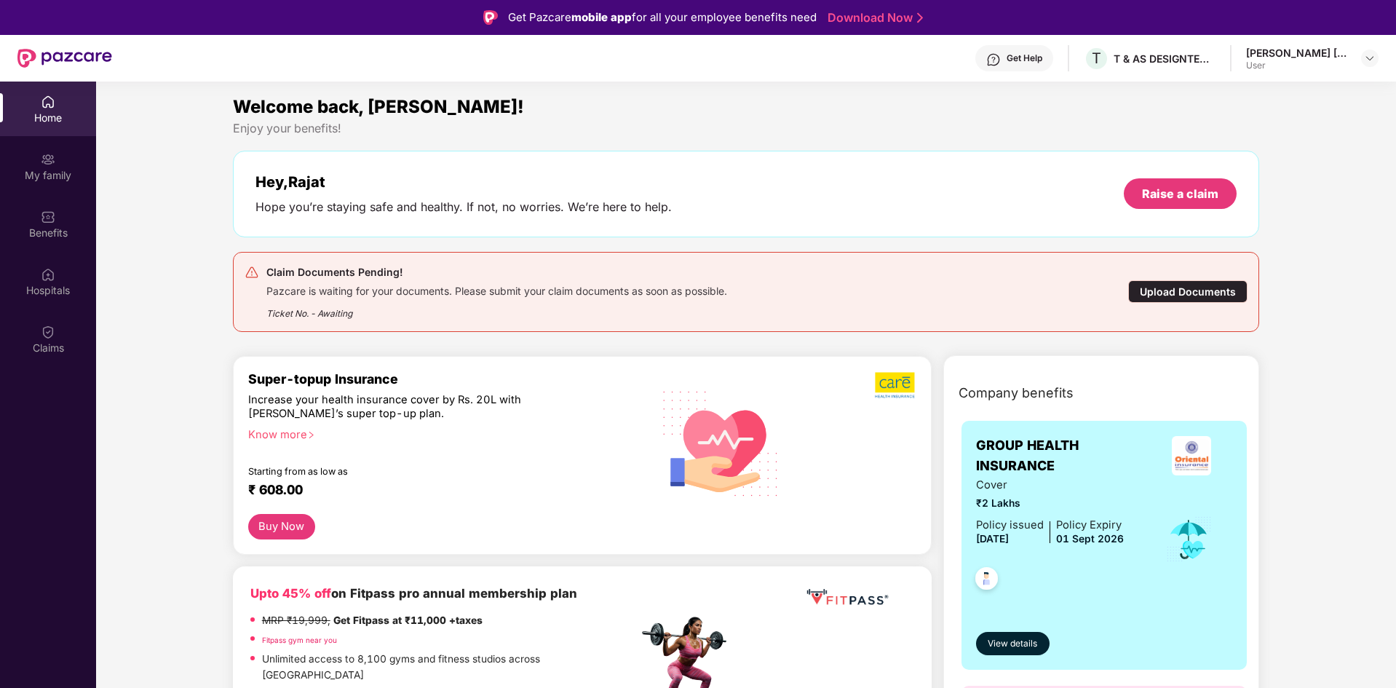
click at [1010, 54] on div "Get Help" at bounding box center [1014, 58] width 78 height 26
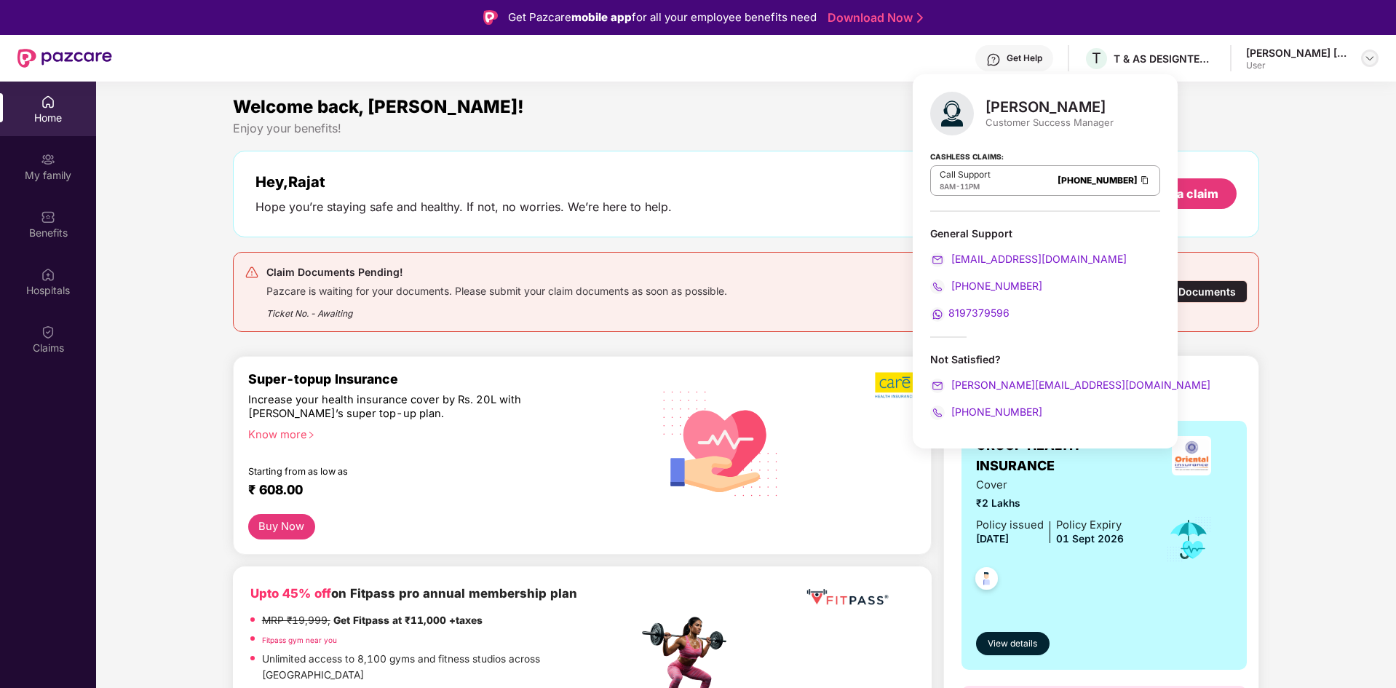
click at [1375, 56] on img at bounding box center [1370, 58] width 12 height 12
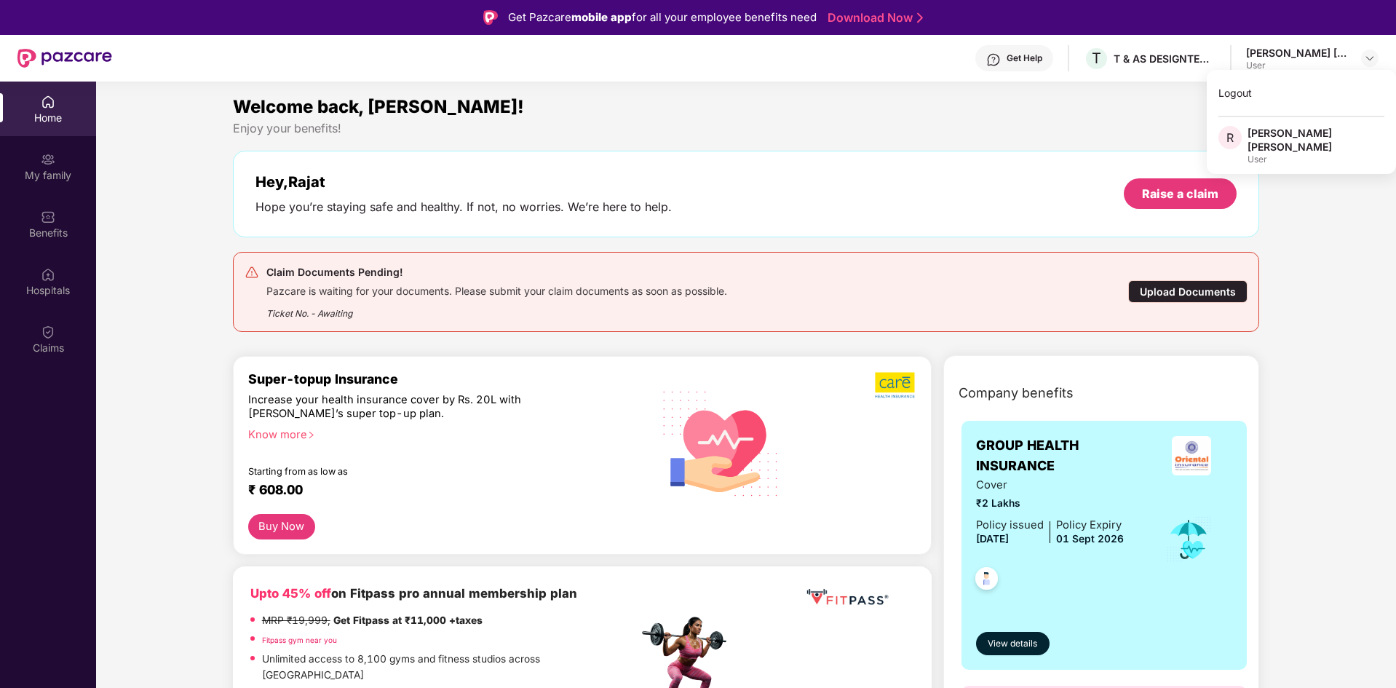
click at [1105, 362] on div "Company benefits GROUP HEALTH INSURANCE Cover ₹2 Lakhs Policy issued 02 Sept 20…" at bounding box center [1101, 661] width 317 height 613
click at [1156, 194] on div "Raise a claim" at bounding box center [1180, 194] width 76 height 16
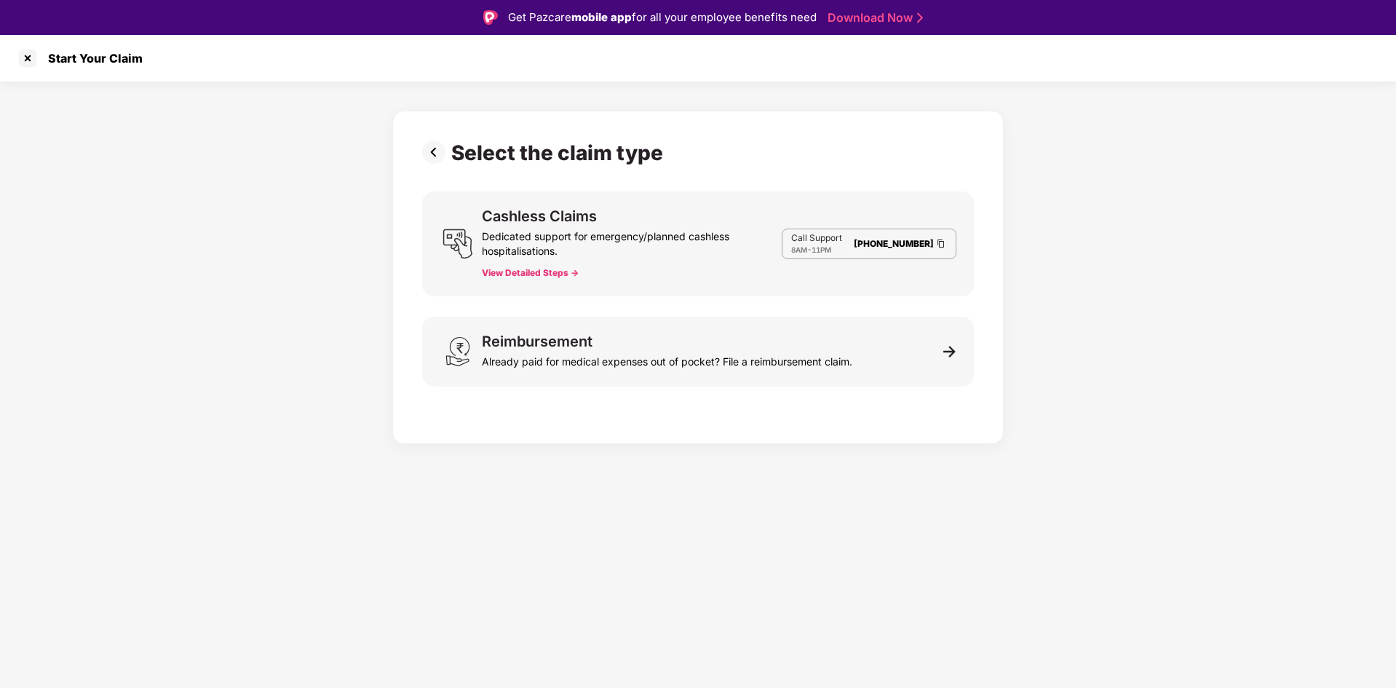
click at [562, 273] on button "View Detailed Steps ->" at bounding box center [530, 273] width 97 height 12
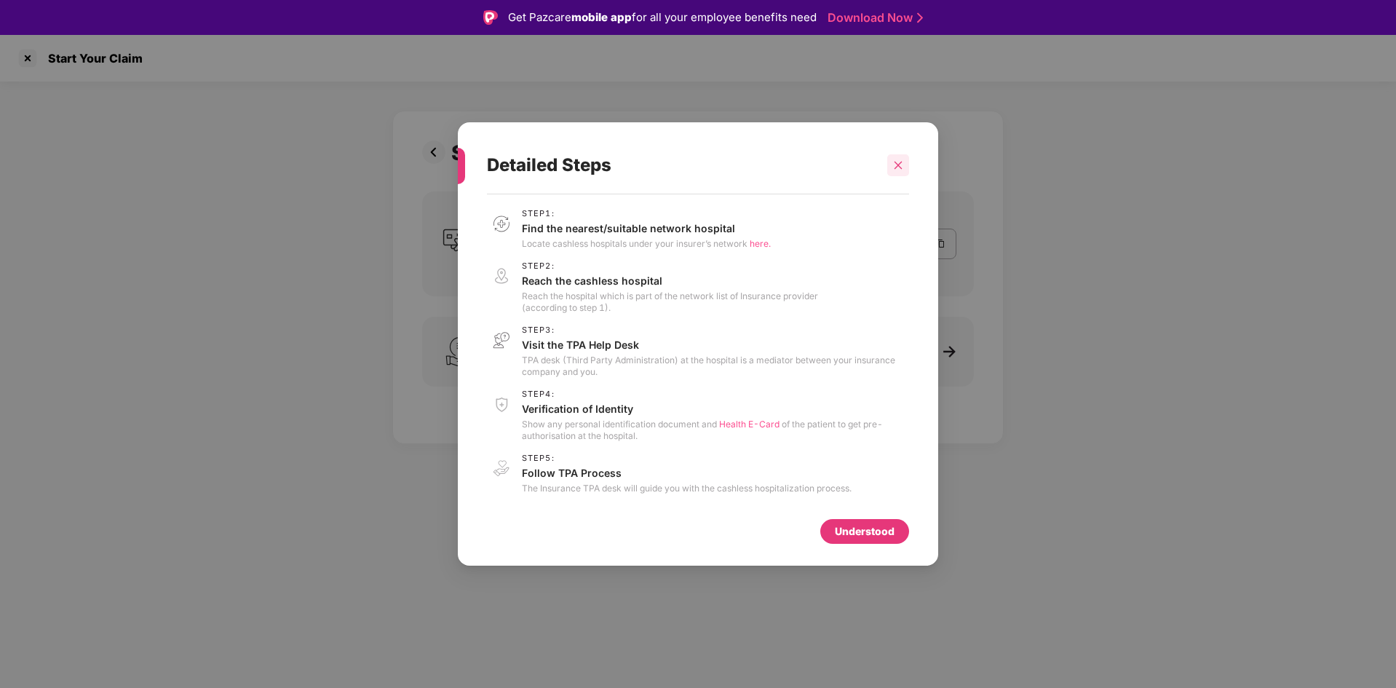
click at [902, 164] on icon "close" at bounding box center [898, 165] width 10 height 10
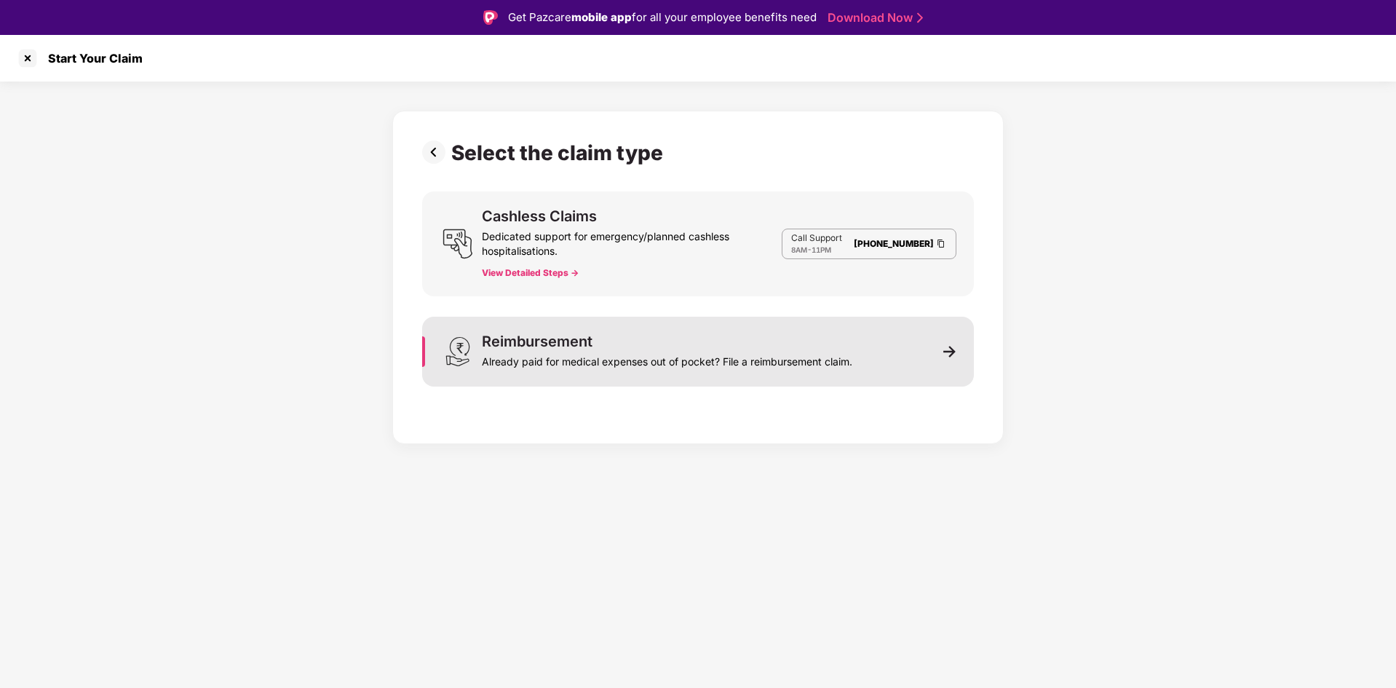
click at [952, 350] on img at bounding box center [949, 351] width 13 height 13
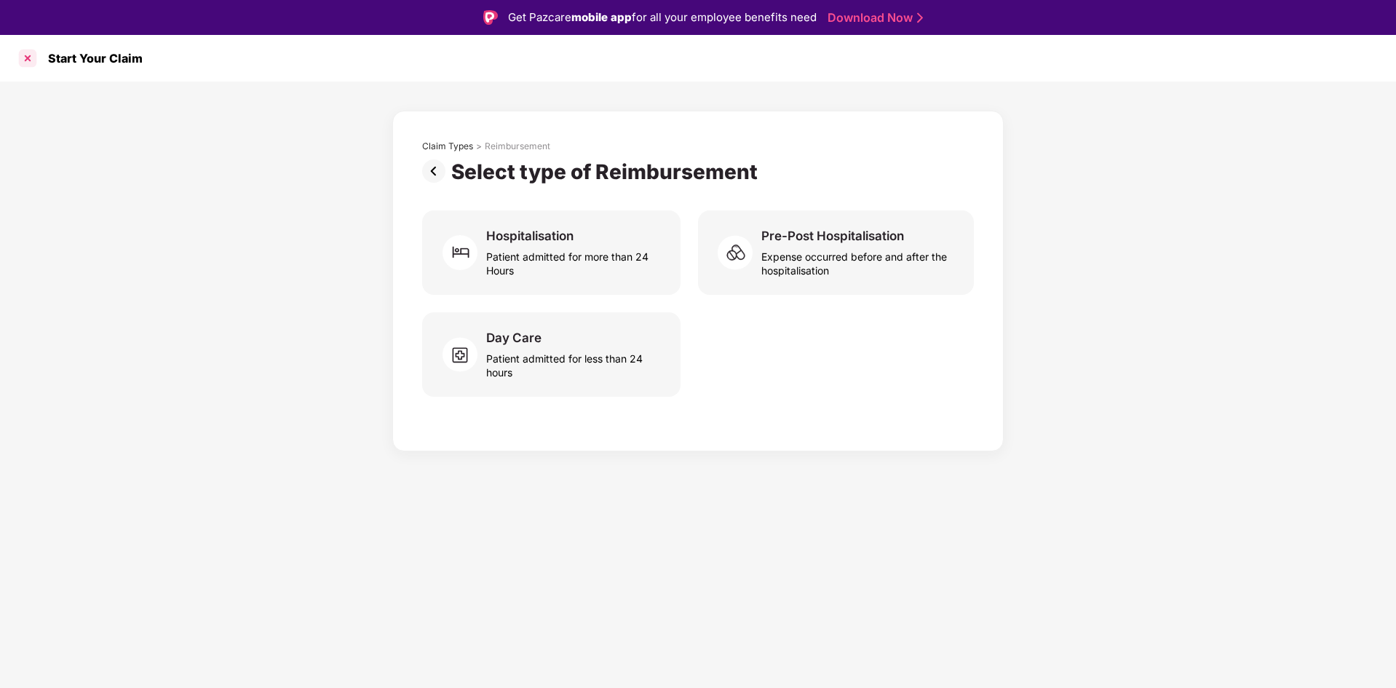
click at [27, 55] on div at bounding box center [27, 58] width 23 height 23
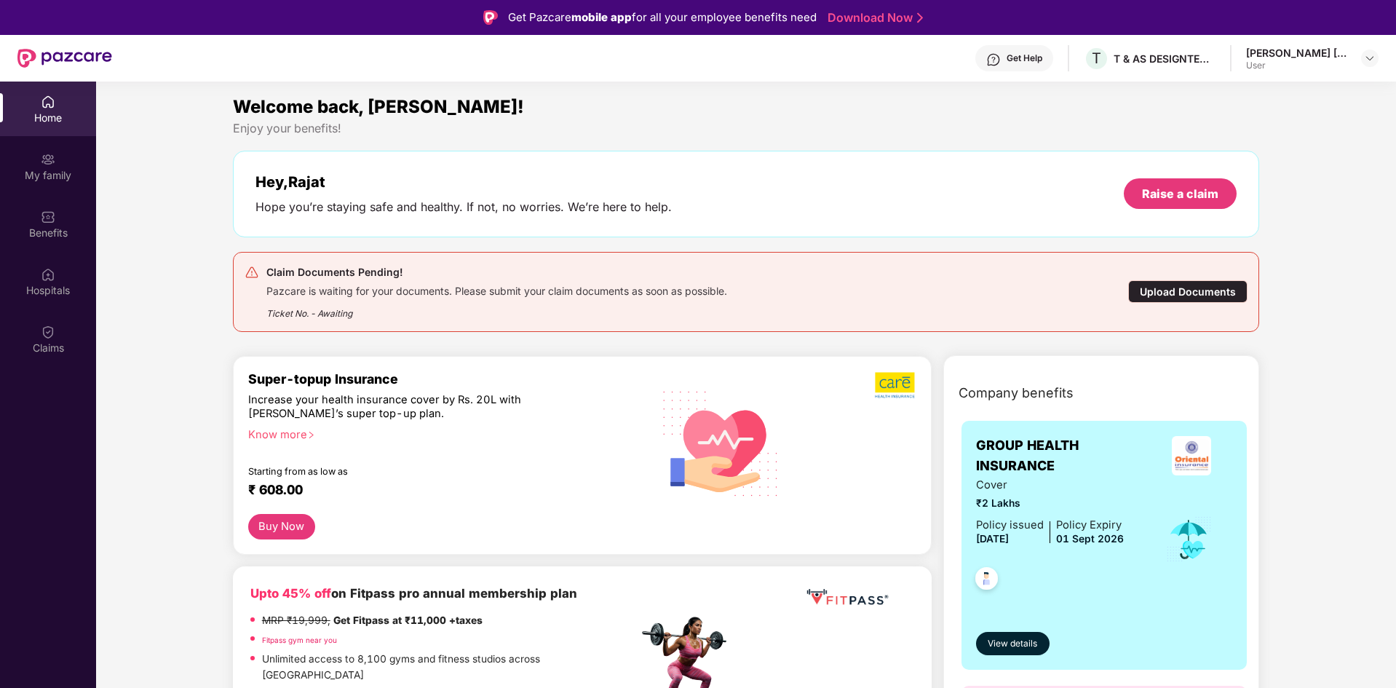
click at [759, 284] on div "Claim Documents Pending! Pazcare is waiting for your documents. Please submit y…" at bounding box center [662, 291] width 836 height 57
click at [648, 286] on div "Pazcare is waiting for your documents. Please submit your claim documents as so…" at bounding box center [496, 289] width 461 height 17
click at [49, 327] on img at bounding box center [48, 332] width 15 height 15
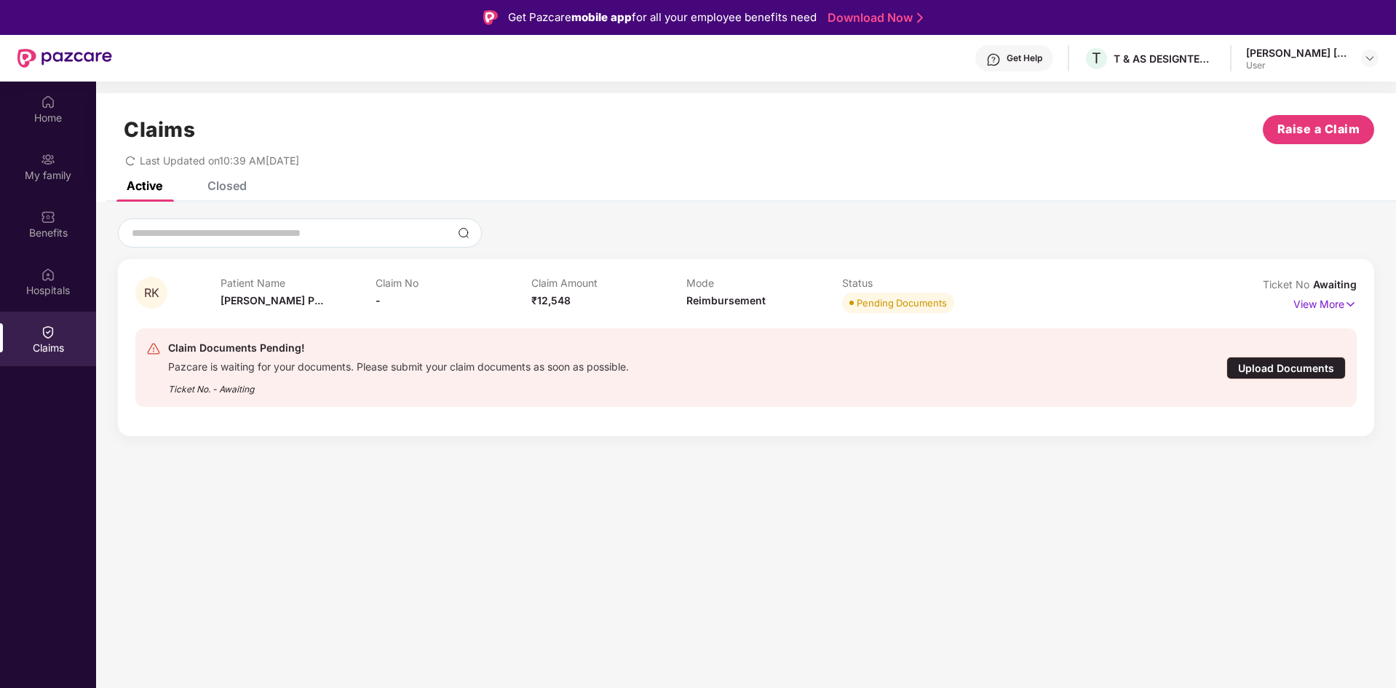
click at [225, 186] on div "Closed" at bounding box center [226, 185] width 39 height 15
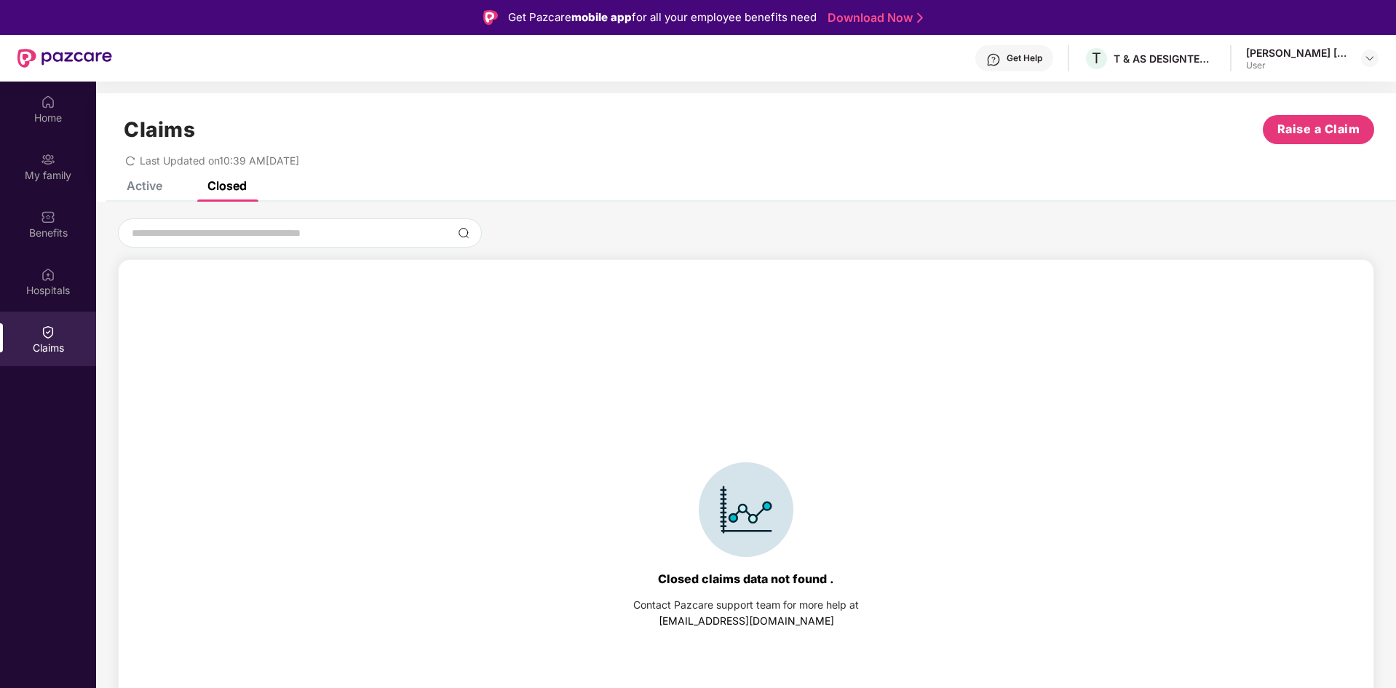
click at [146, 186] on div "Active" at bounding box center [145, 185] width 36 height 15
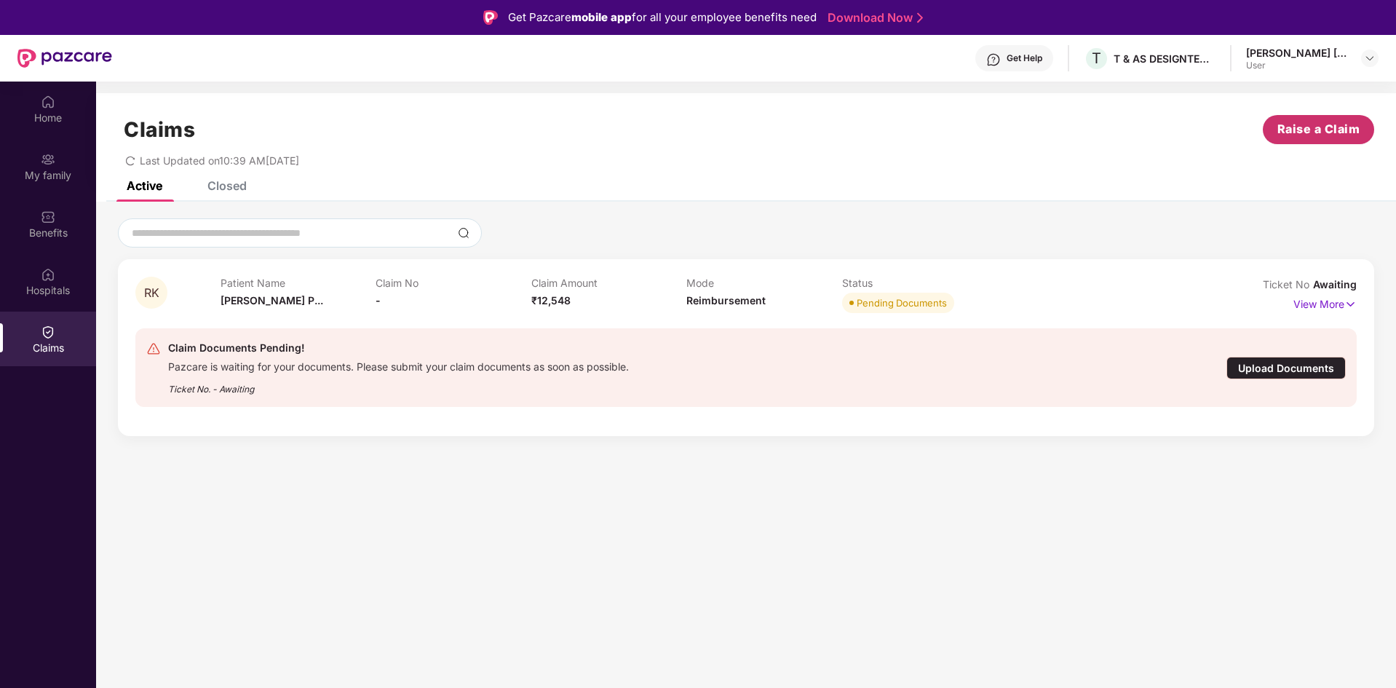
click at [1304, 128] on span "Raise a Claim" at bounding box center [1318, 129] width 83 height 18
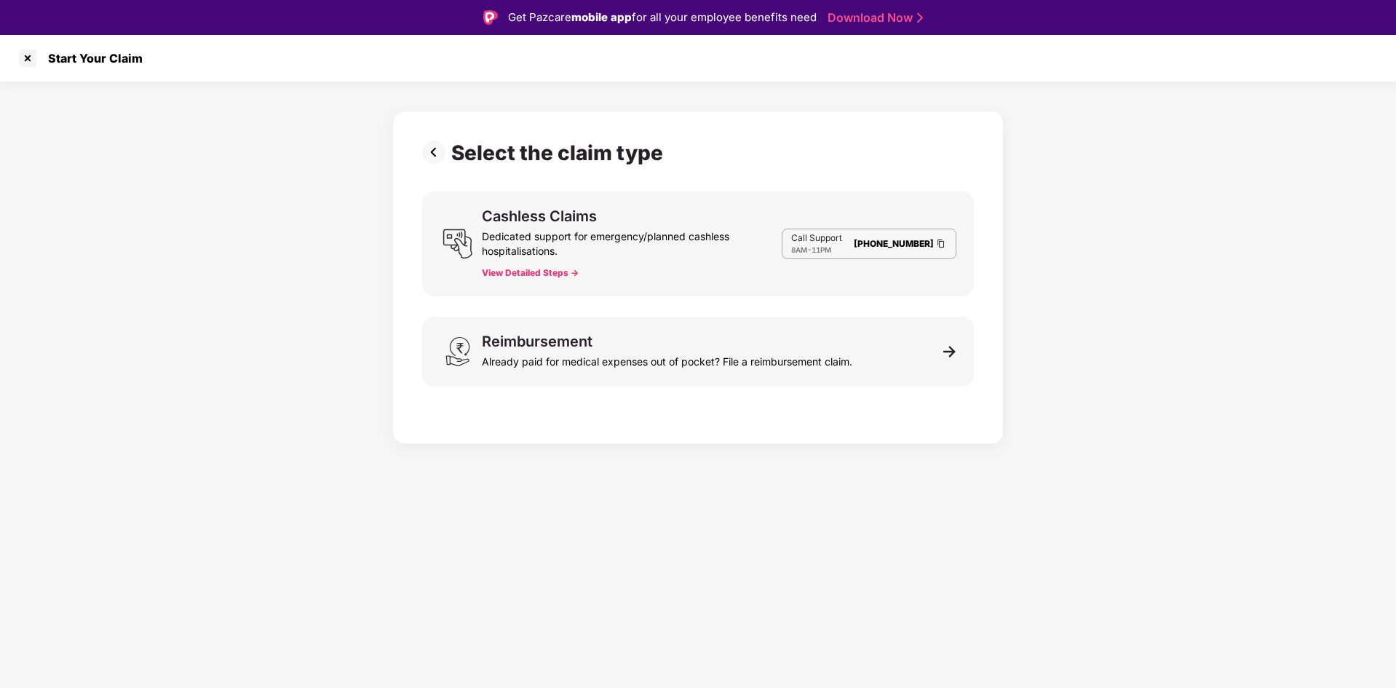
click at [429, 150] on img at bounding box center [436, 151] width 29 height 23
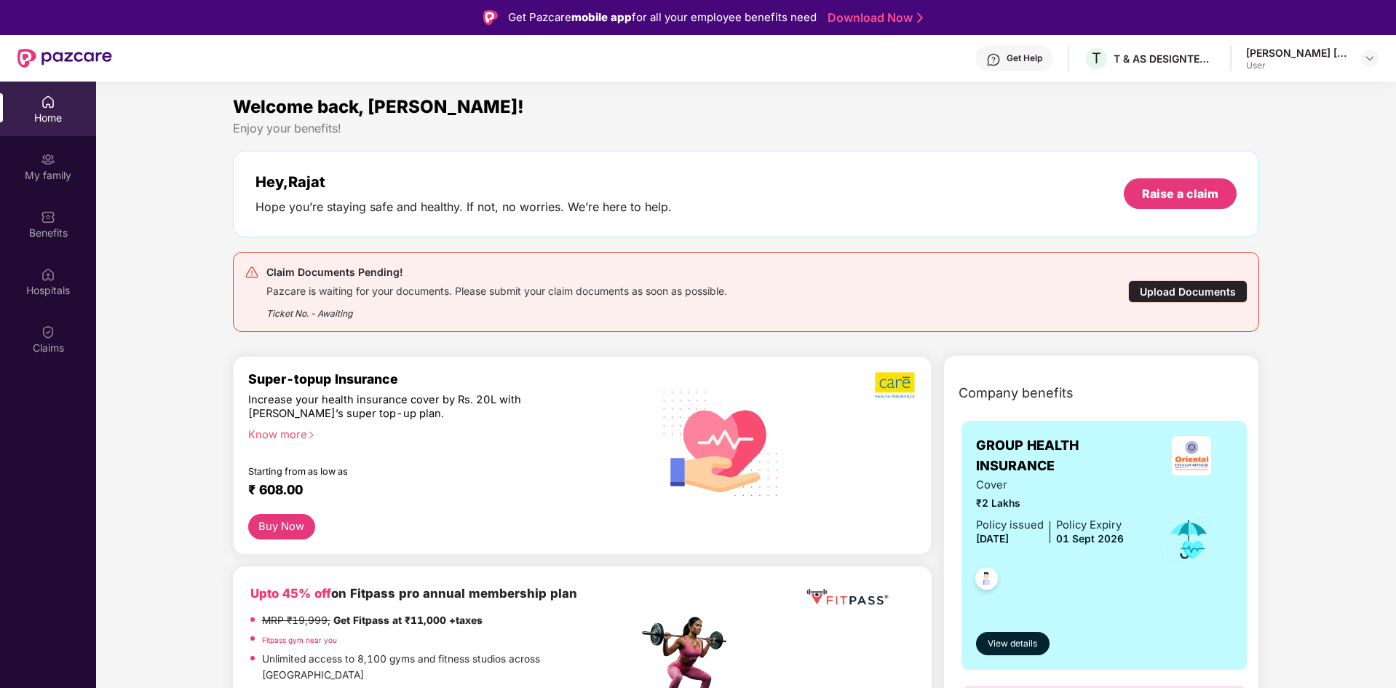
drag, startPoint x: 1178, startPoint y: 288, endPoint x: 341, endPoint y: 293, distance: 837.6
click at [350, 293] on div "Pazcare is waiting for your documents. Please submit your claim documents as so…" at bounding box center [496, 289] width 461 height 17
click at [322, 311] on div "Ticket No. - Awaiting" at bounding box center [496, 309] width 461 height 23
click at [322, 313] on div "Ticket No. - Awaiting" at bounding box center [496, 309] width 461 height 23
click at [351, 316] on div "Ticket No. - Awaiting" at bounding box center [496, 309] width 461 height 23
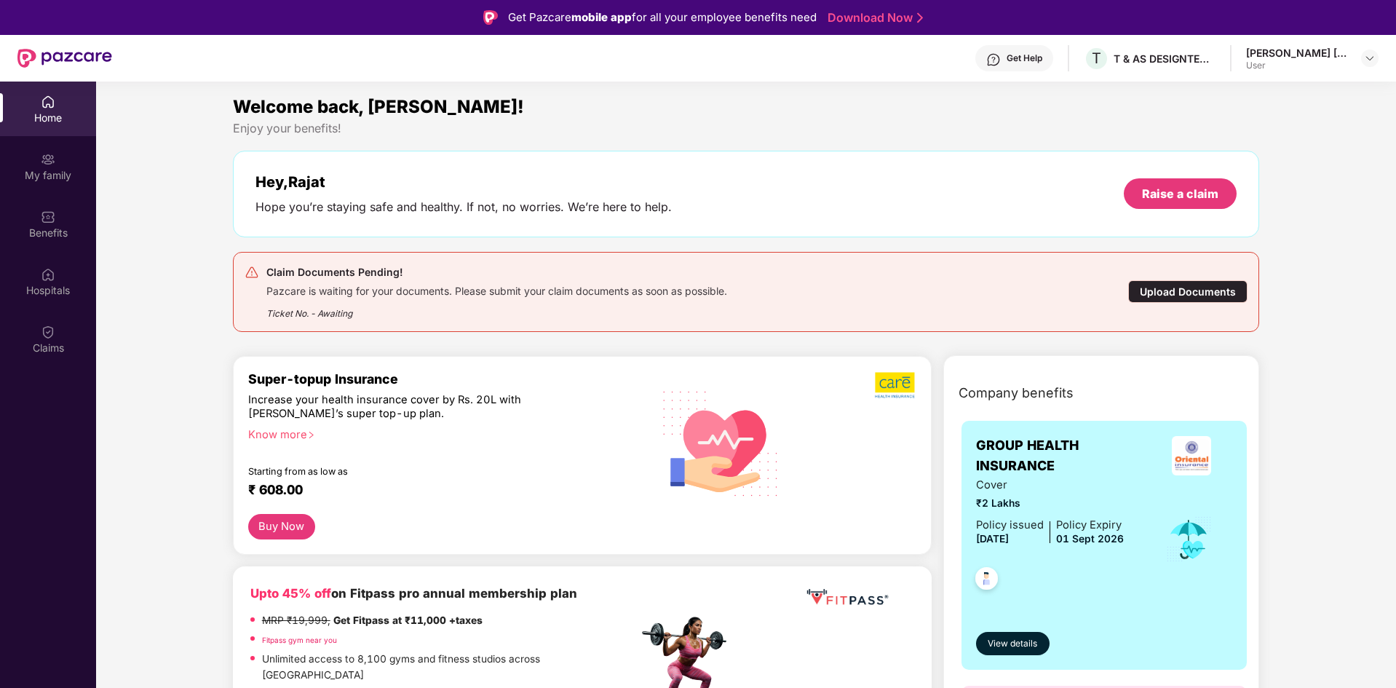
click at [405, 312] on div "Ticket No. - Awaiting" at bounding box center [496, 309] width 461 height 23
